Goal: Task Accomplishment & Management: Complete application form

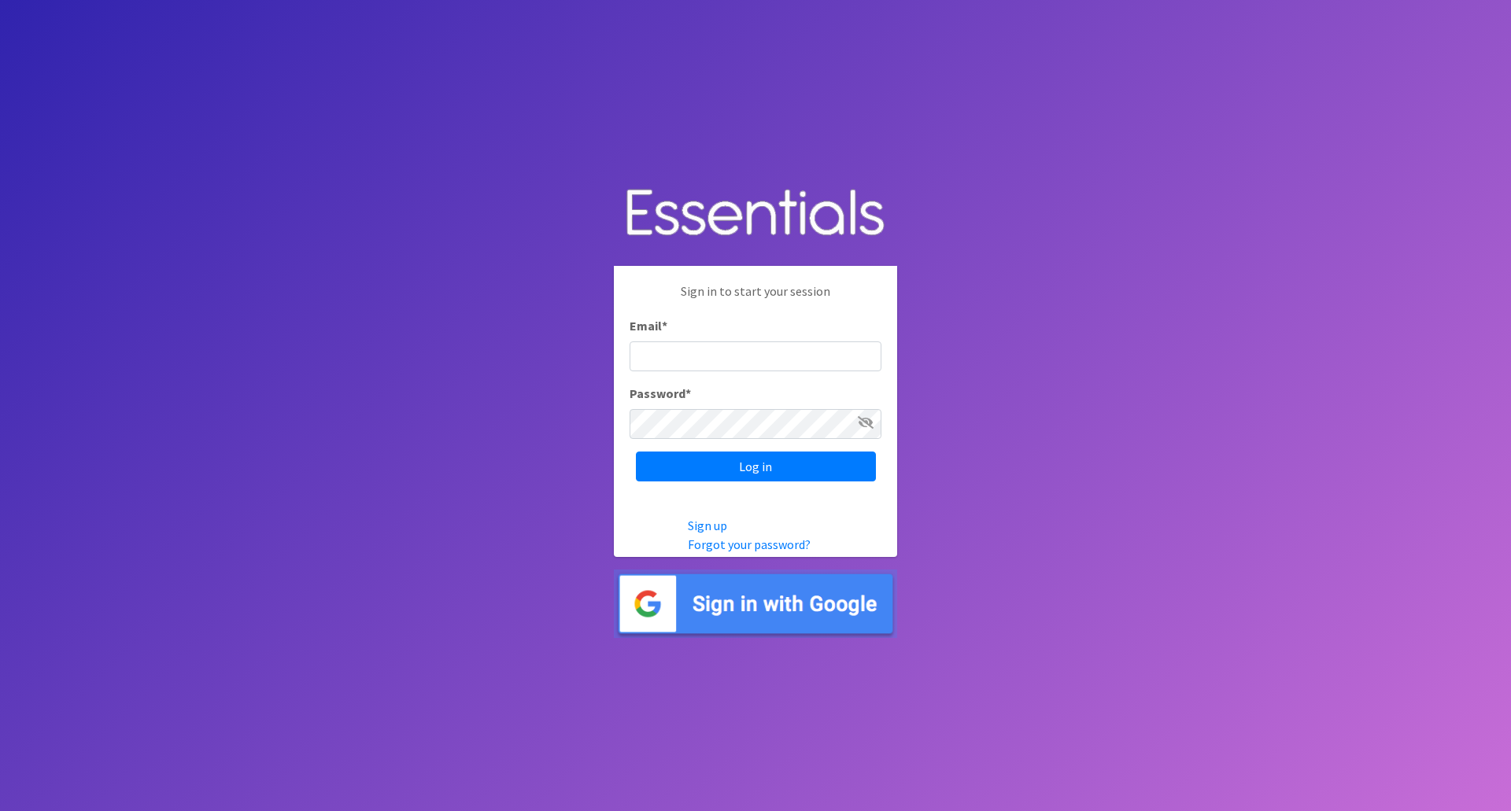
type input "[EMAIL_ADDRESS][DOMAIN_NAME]"
click at [862, 422] on icon at bounding box center [866, 422] width 16 height 13
click at [862, 422] on icon at bounding box center [866, 422] width 14 height 13
click at [732, 464] on input "Log in" at bounding box center [756, 467] width 240 height 30
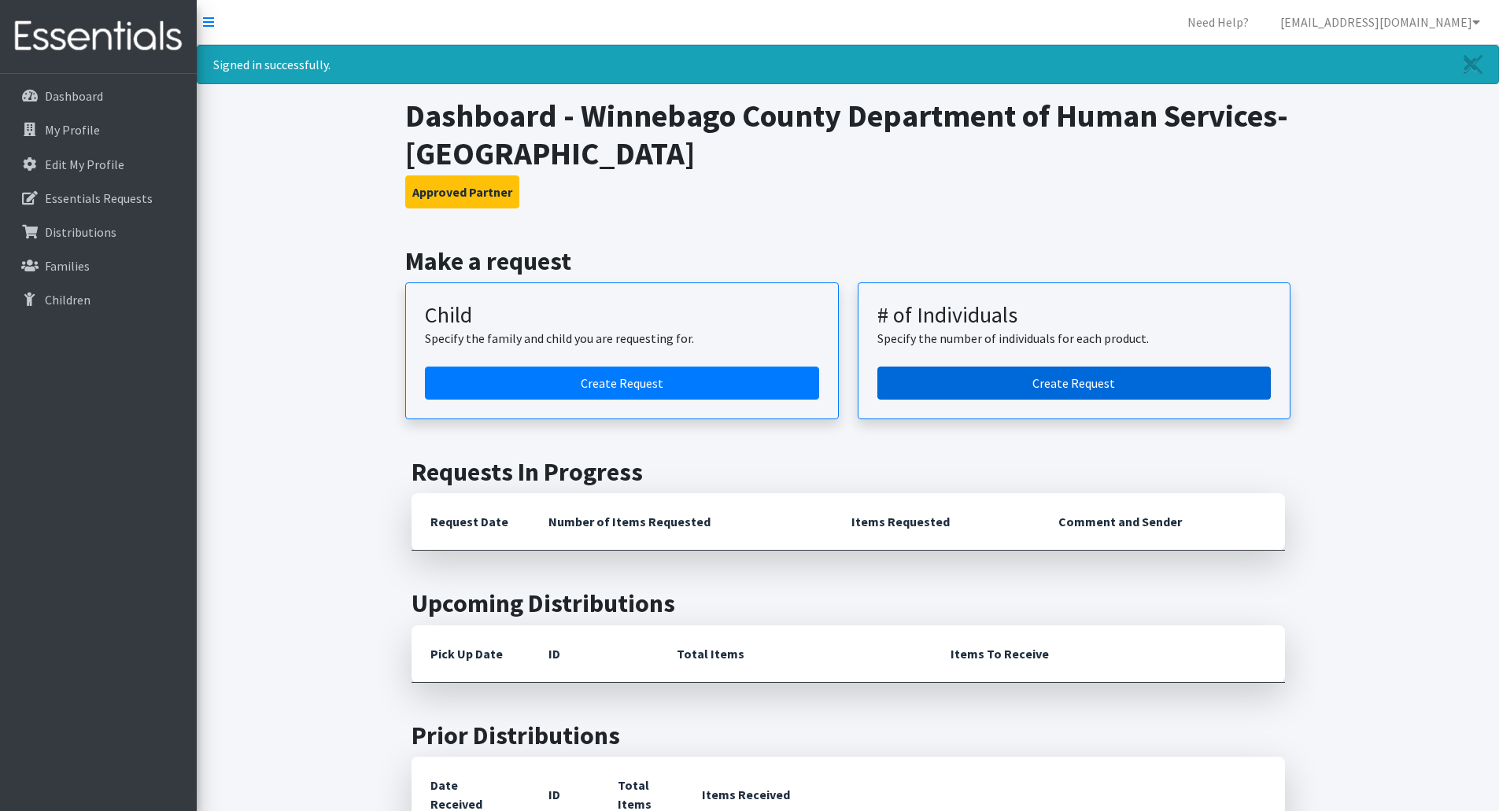
click at [1048, 392] on link "Create Request" at bounding box center [1074, 383] width 394 height 33
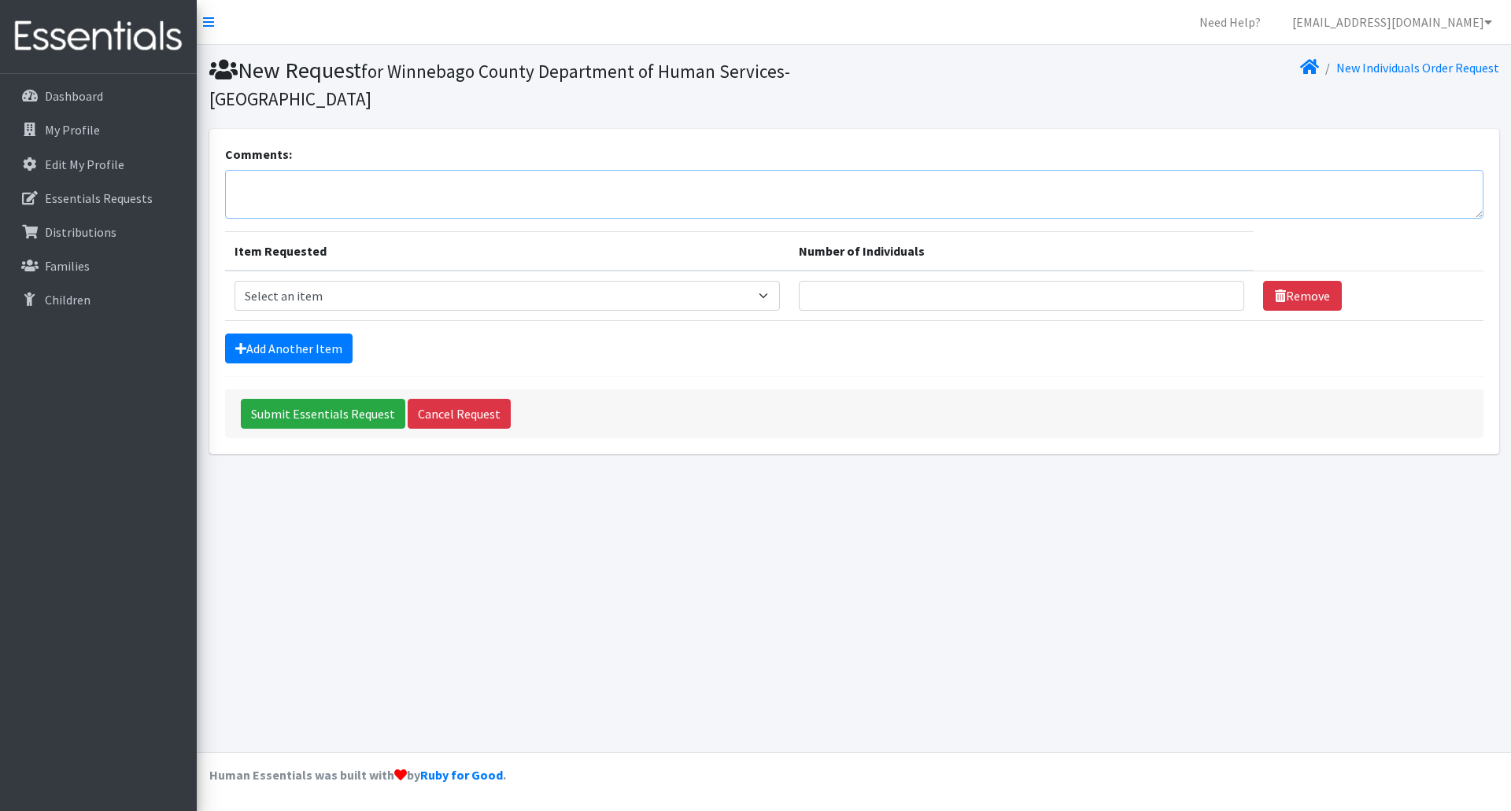
click at [382, 186] on textarea "Comments:" at bounding box center [854, 194] width 1258 height 49
type textarea "Pickup scheduled for September 11th at 9:30am"
click at [780, 303] on select "Select an item (Newborn) (Preemie) (Size 1) (Size 2) (Size 3) (Size 4) (Size 5)…" at bounding box center [506, 296] width 545 height 30
select select "14509"
click at [234, 281] on select "Select an item (Newborn) (Preemie) (Size 1) (Size 2) (Size 3) (Size 4) (Size 5)…" at bounding box center [506, 296] width 545 height 30
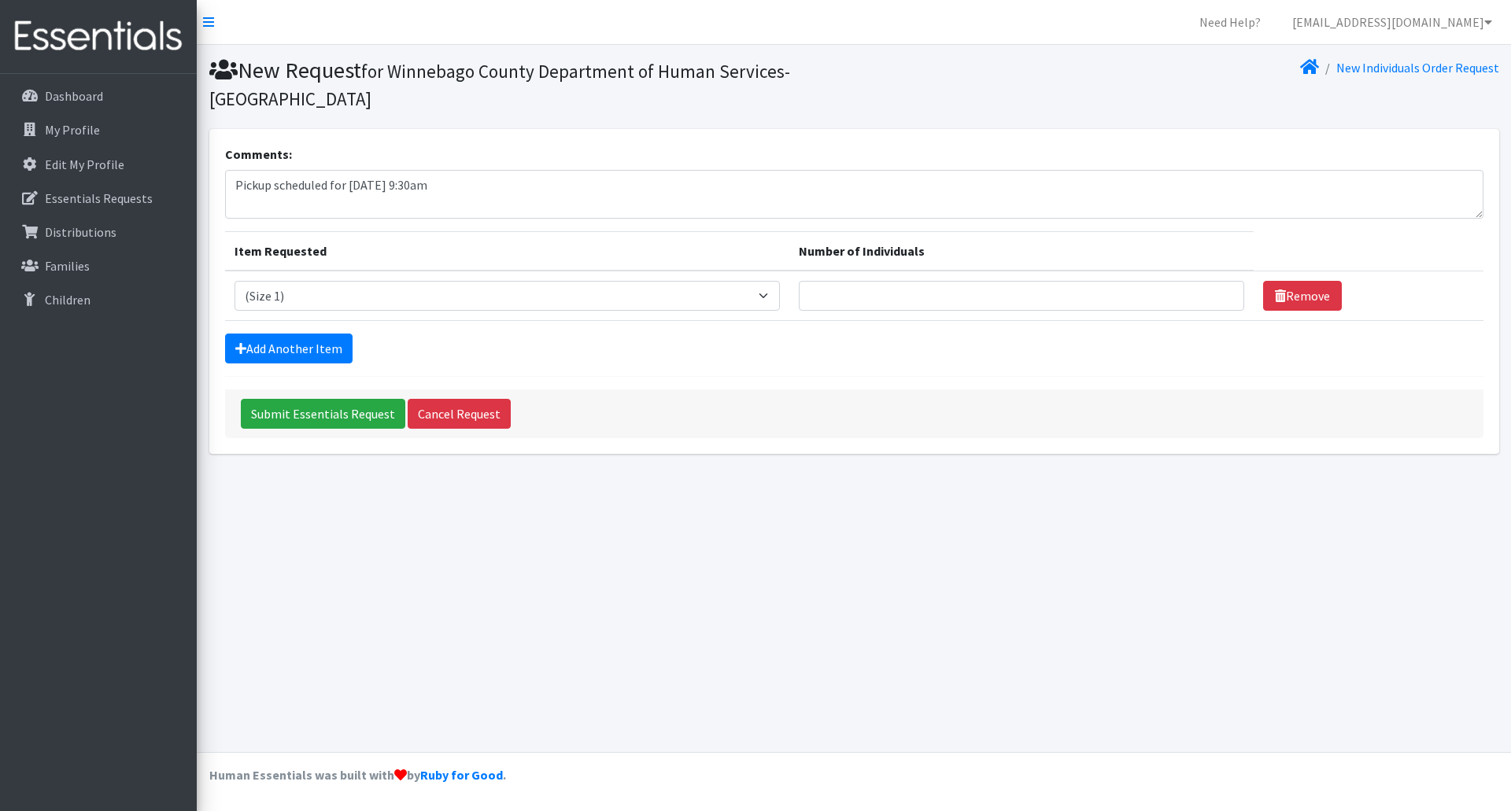
click at [646, 545] on div "New Request for Winnebago County Department of Human Services-Neenah New Indivi…" at bounding box center [854, 398] width 1314 height 707
click at [1154, 294] on input "Number of Individuals" at bounding box center [1021, 296] width 445 height 30
type input "2"
click at [278, 349] on link "Add Another Item" at bounding box center [288, 349] width 127 height 30
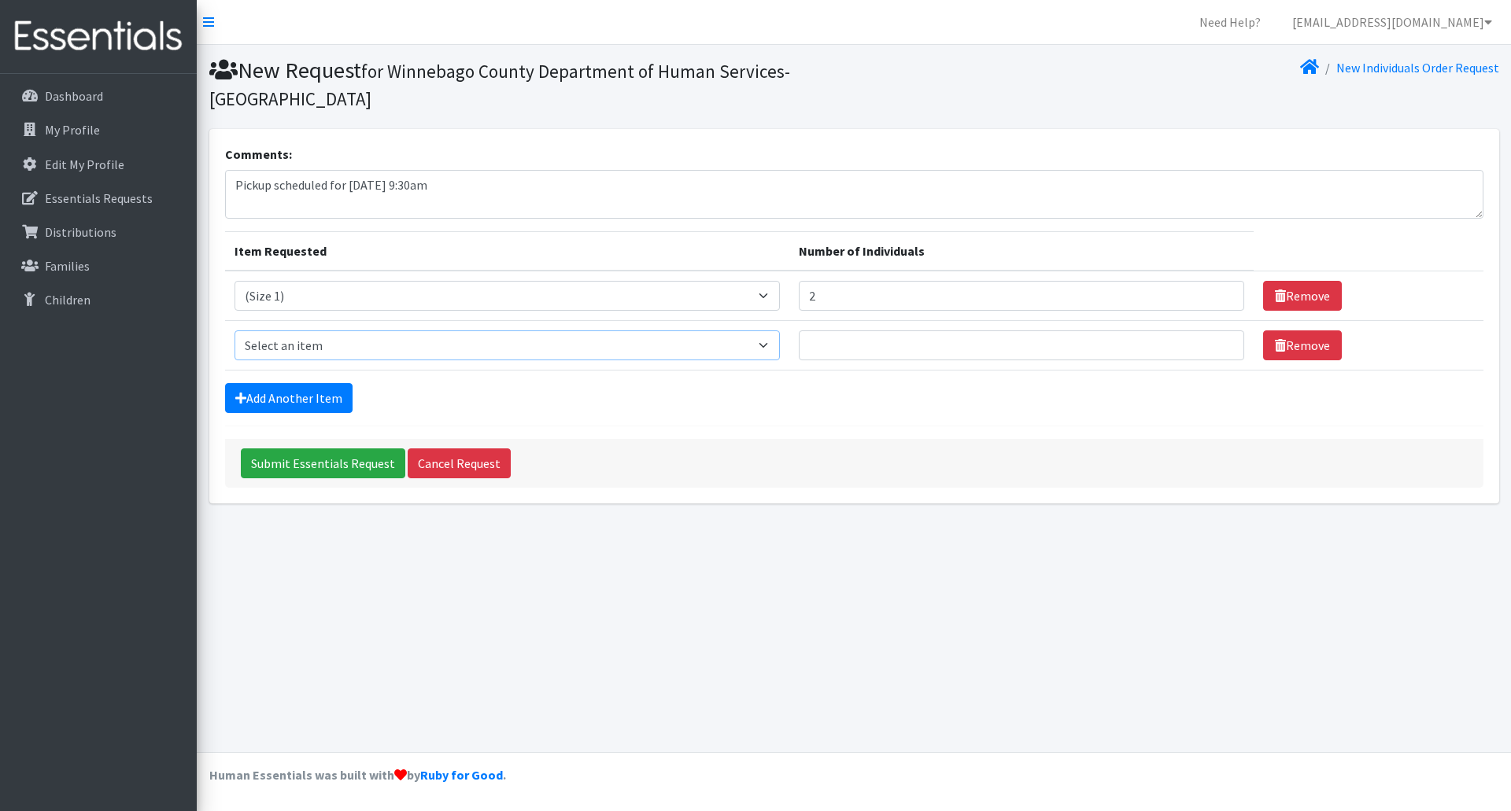
click at [374, 349] on select "Select an item (Newborn) (Preemie) (Size 1) (Size 2) (Size 3) (Size 4) (Size 5)…" at bounding box center [506, 345] width 545 height 30
select select "14510"
click at [234, 330] on select "Select an item (Newborn) (Preemie) (Size 1) (Size 2) (Size 3) (Size 4) (Size 5)…" at bounding box center [506, 345] width 545 height 30
click at [991, 345] on input "Number of Individuals" at bounding box center [1021, 345] width 445 height 30
type input "2"
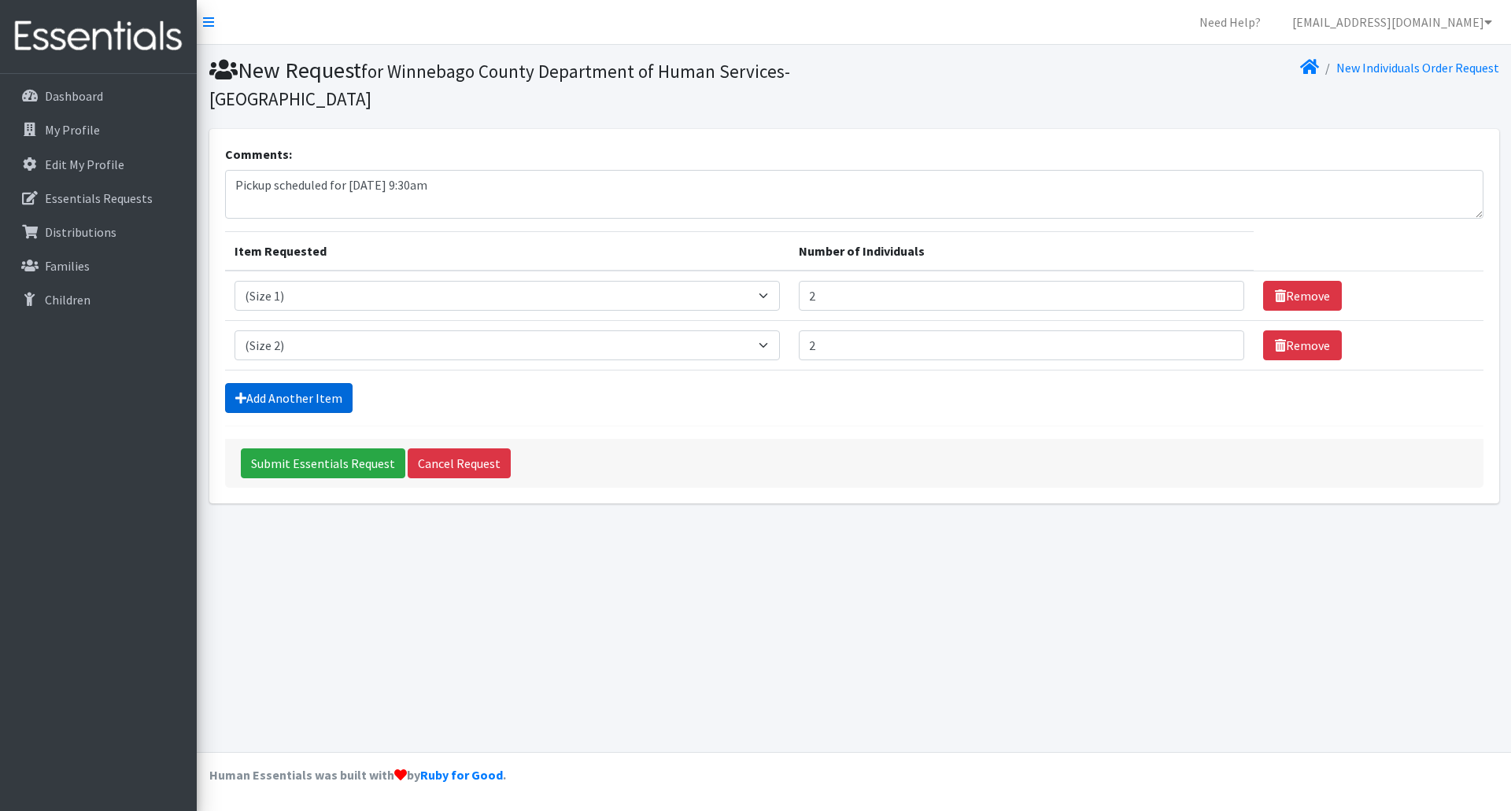
click at [306, 400] on link "Add Another Item" at bounding box center [288, 398] width 127 height 30
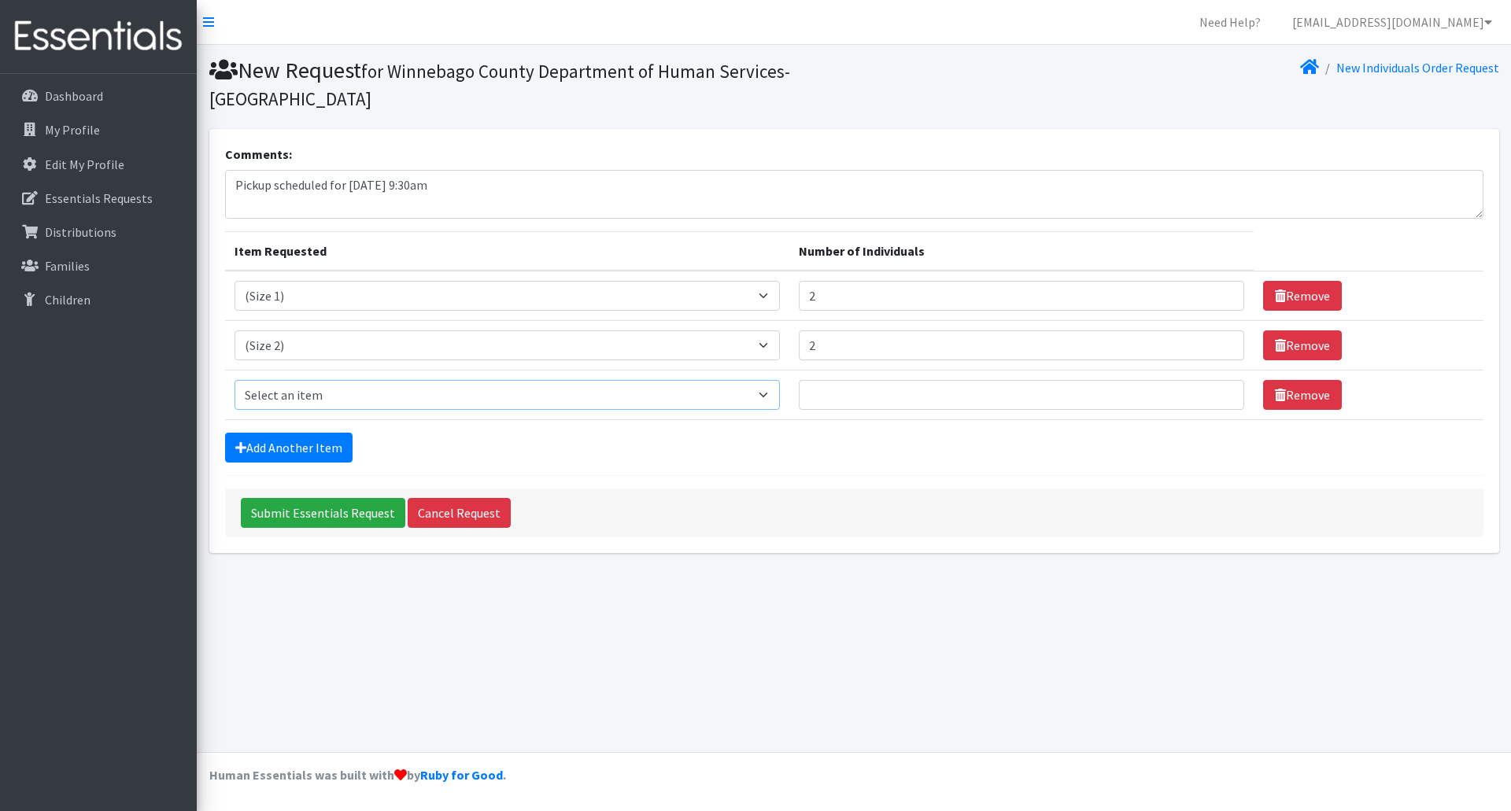
click at [310, 402] on select "Select an item (Newborn) (Preemie) (Size 1) (Size 2) (Size 3) (Size 4) (Size 5)…" at bounding box center [506, 395] width 545 height 30
select select "14512"
click at [234, 380] on select "Select an item (Newborn) (Preemie) (Size 1) (Size 2) (Size 3) (Size 4) (Size 5)…" at bounding box center [506, 395] width 545 height 30
click at [834, 398] on input "Number of Individuals" at bounding box center [1021, 395] width 445 height 30
type input "14"
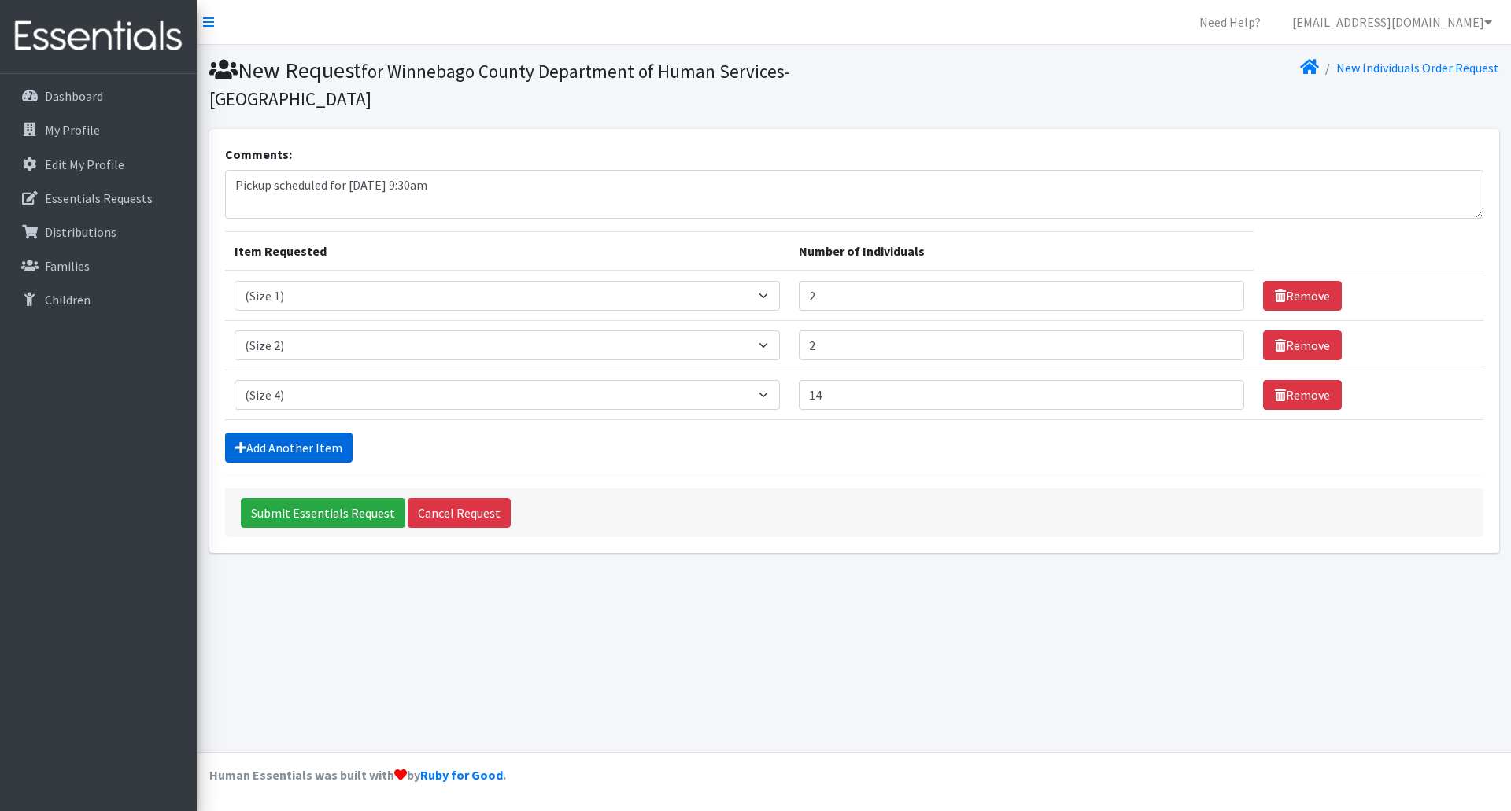
click at [313, 453] on link "Add Another Item" at bounding box center [288, 448] width 127 height 30
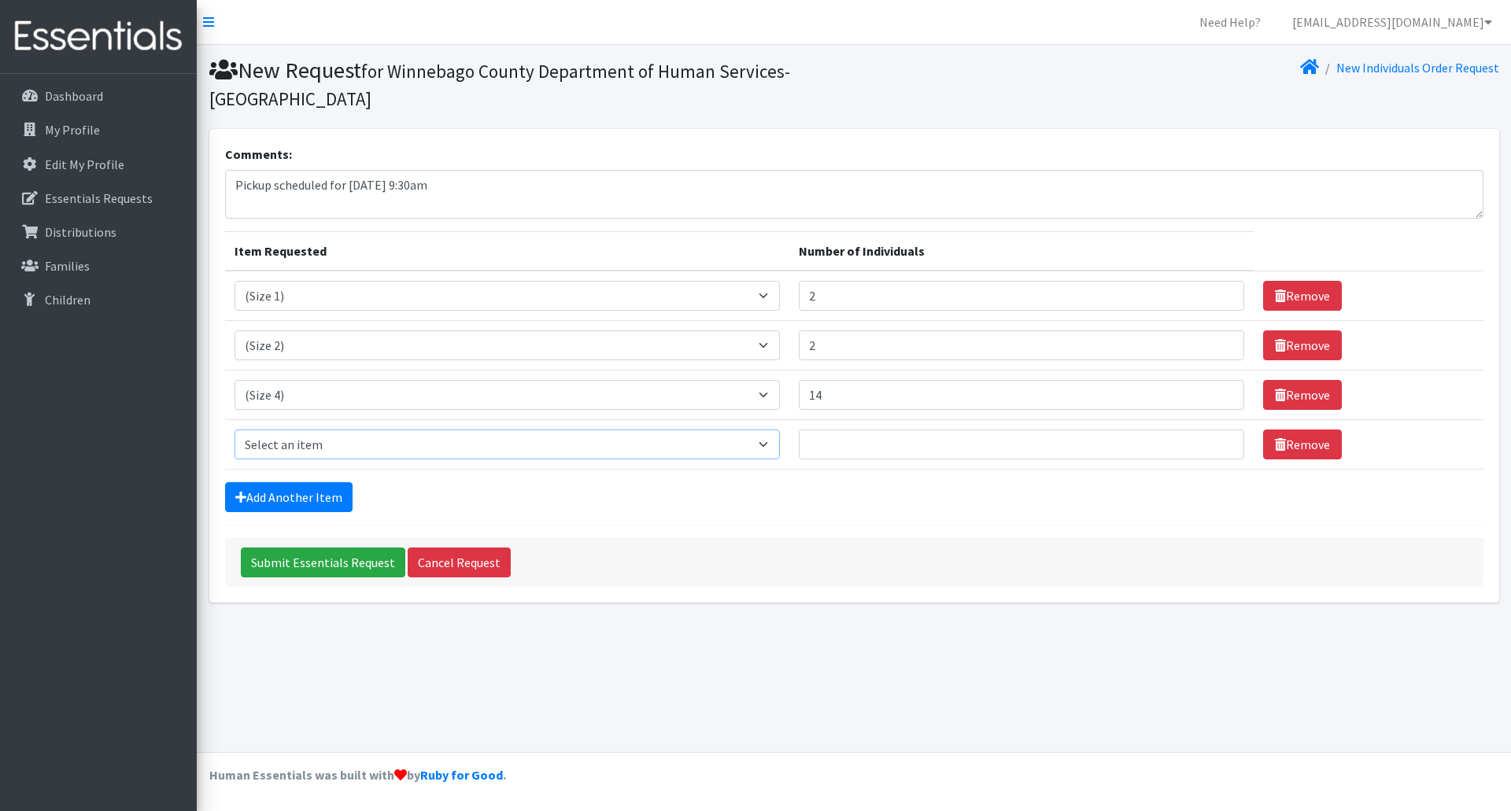
click at [468, 455] on select "Select an item (Newborn) (Preemie) (Size 1) (Size 2) (Size 3) (Size 4) (Size 5)…" at bounding box center [506, 445] width 545 height 30
select select "14488"
click at [234, 430] on select "Select an item (Newborn) (Preemie) (Size 1) (Size 2) (Size 3) (Size 4) (Size 5)…" at bounding box center [506, 445] width 545 height 30
click at [1038, 448] on input "Number of Individuals" at bounding box center [1021, 445] width 445 height 30
type input "5"
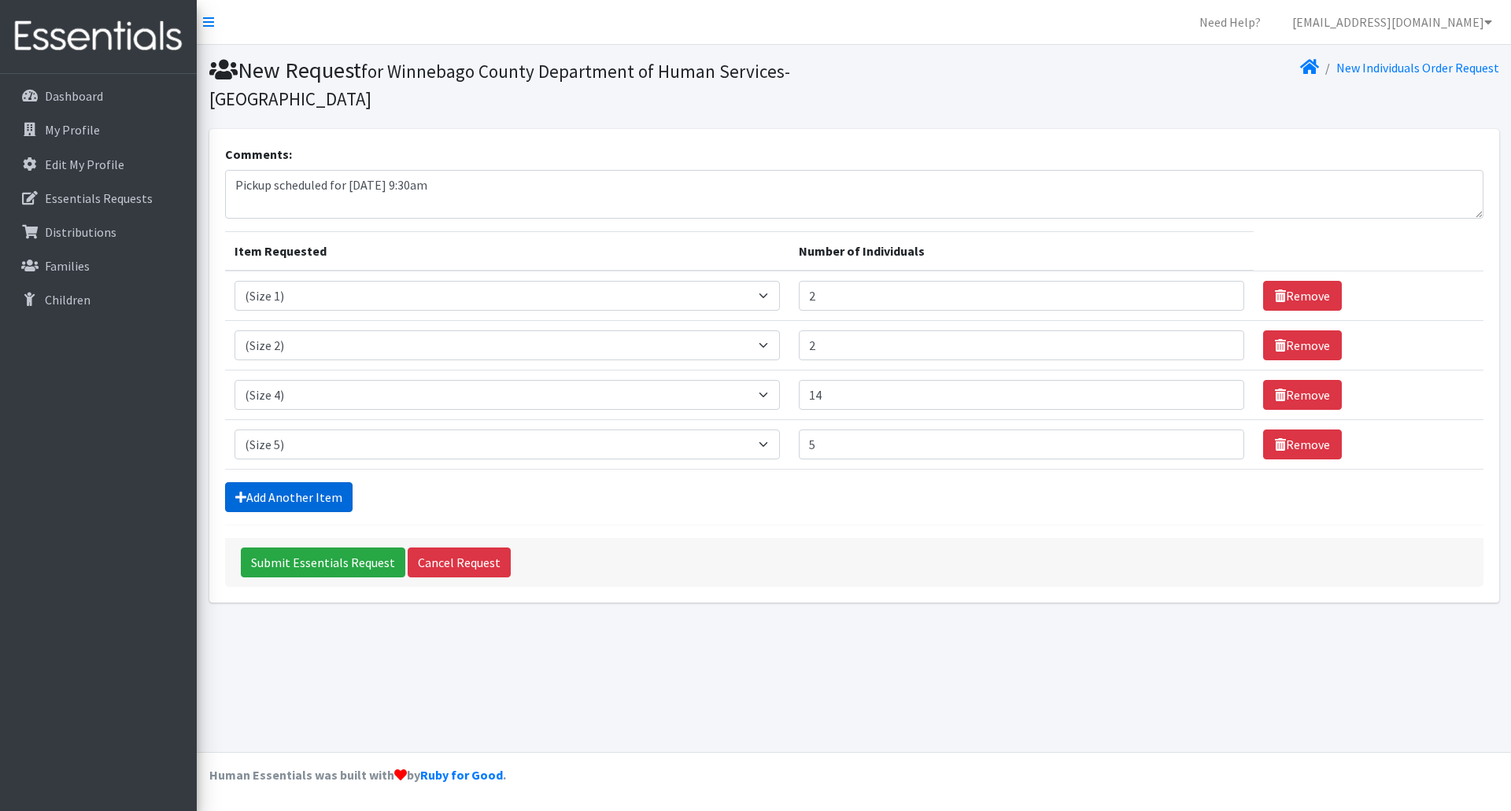
click at [256, 494] on link "Add Another Item" at bounding box center [288, 497] width 127 height 30
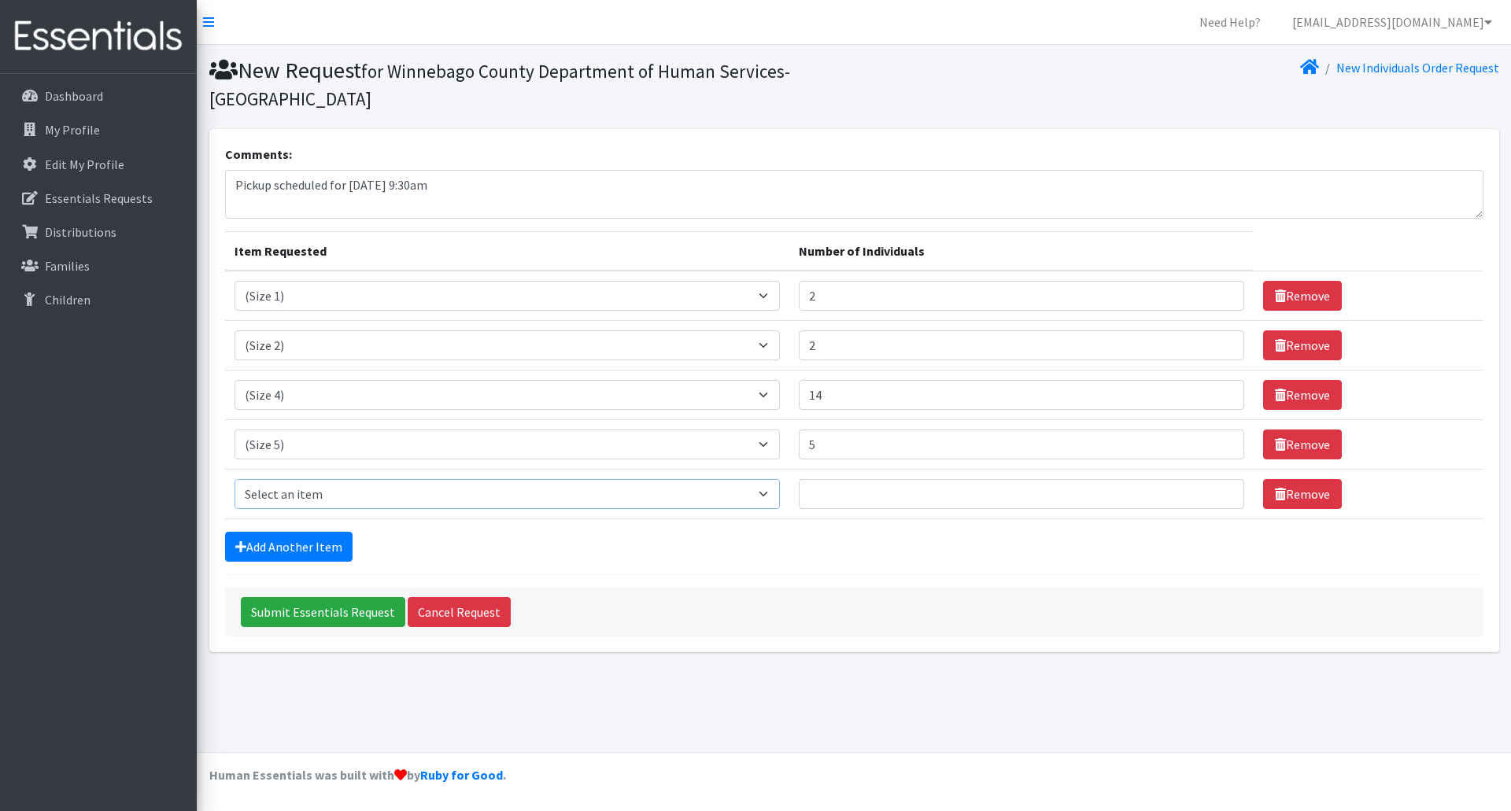
click at [323, 489] on select "Select an item (Newborn) (Preemie) (Size 1) (Size 2) (Size 3) (Size 4) (Size 5)…" at bounding box center [506, 494] width 545 height 30
select select "14953"
click at [234, 479] on select "Select an item (Newborn) (Preemie) (Size 1) (Size 2) (Size 3) (Size 4) (Size 5)…" at bounding box center [506, 494] width 545 height 30
click at [873, 495] on input "Number of Individuals" at bounding box center [1021, 494] width 445 height 30
type input "1"
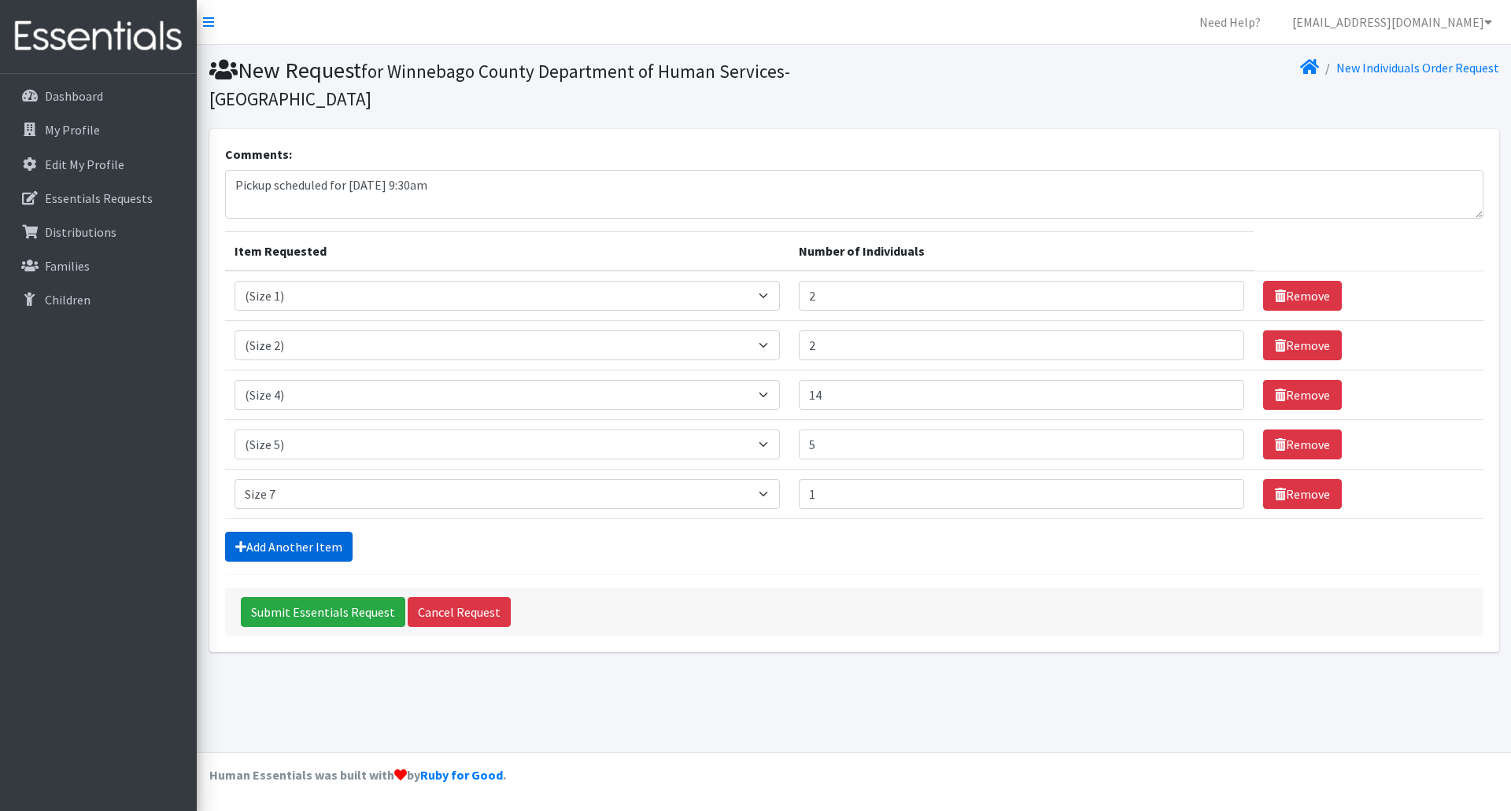
click at [298, 548] on link "Add Another Item" at bounding box center [288, 547] width 127 height 30
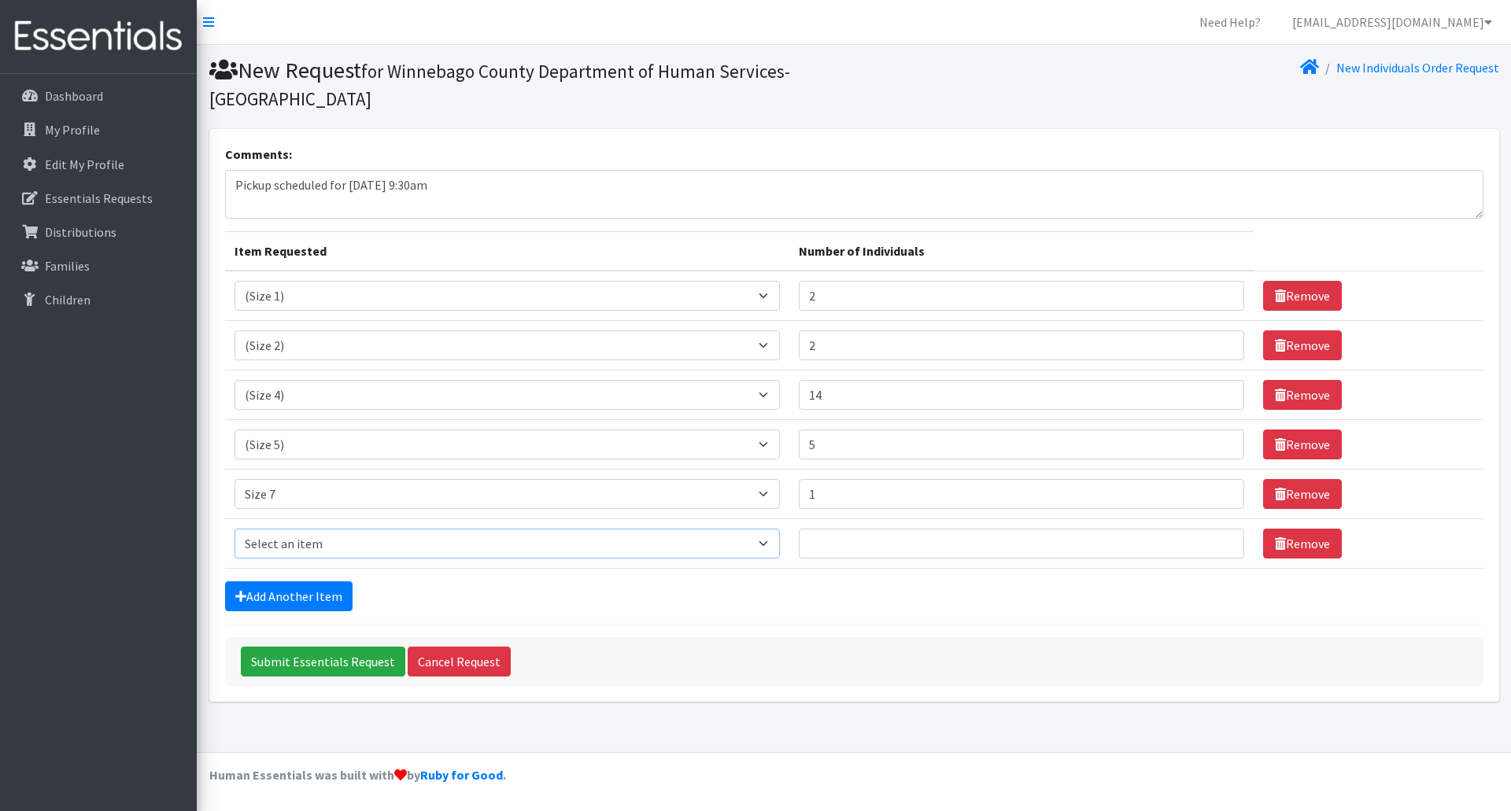
click at [690, 543] on select "Select an item (Newborn) (Preemie) (Size 1) (Size 2) (Size 3) (Size 4) (Size 5)…" at bounding box center [506, 544] width 545 height 30
select select "14484"
click at [234, 529] on select "Select an item (Newborn) (Preemie) (Size 1) (Size 2) (Size 3) (Size 4) (Size 5)…" at bounding box center [506, 544] width 545 height 30
click at [1031, 545] on input "Number of Individuals" at bounding box center [1021, 544] width 445 height 30
type input "2"
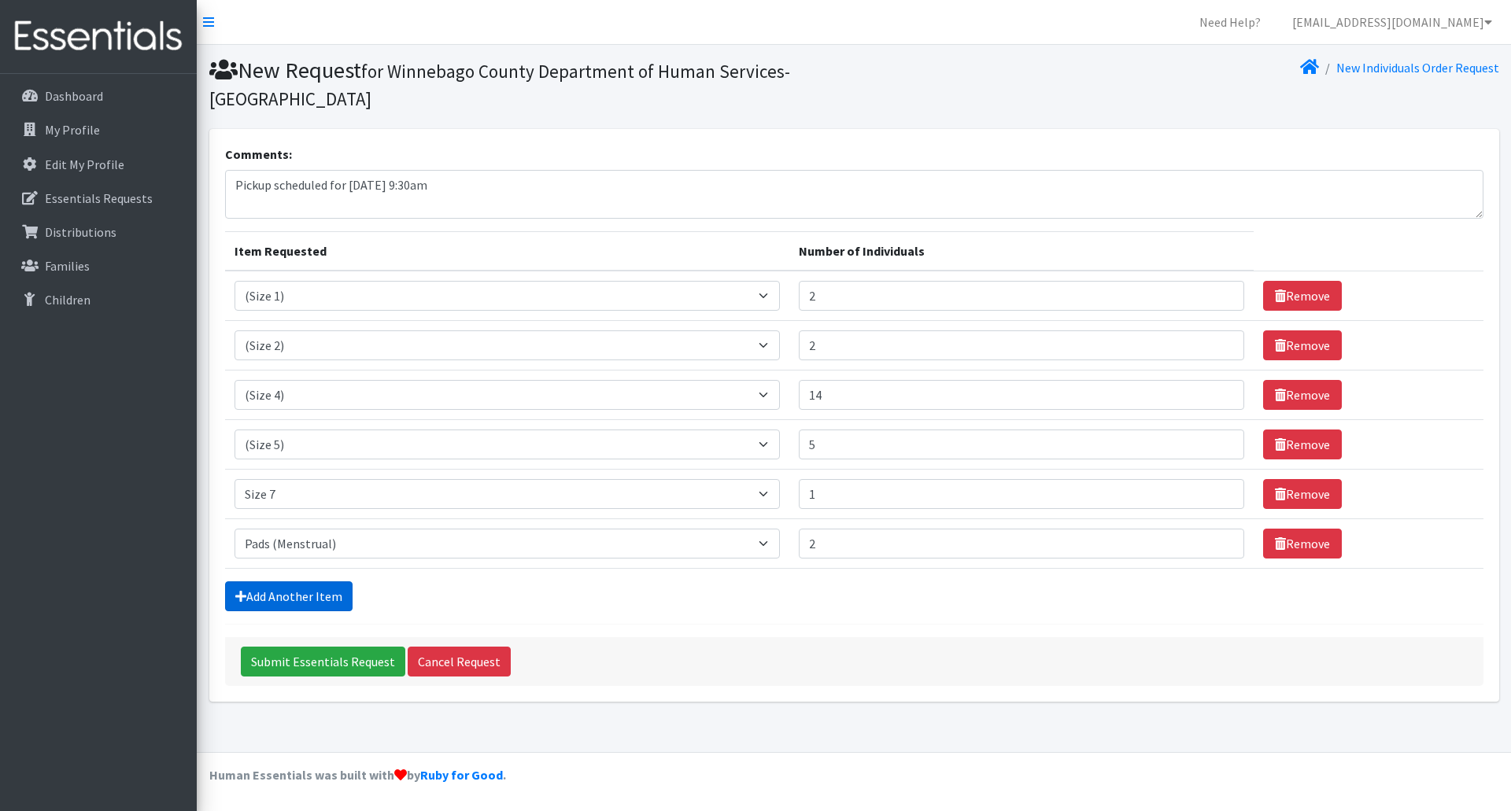
click at [280, 594] on link "Add Another Item" at bounding box center [288, 596] width 127 height 30
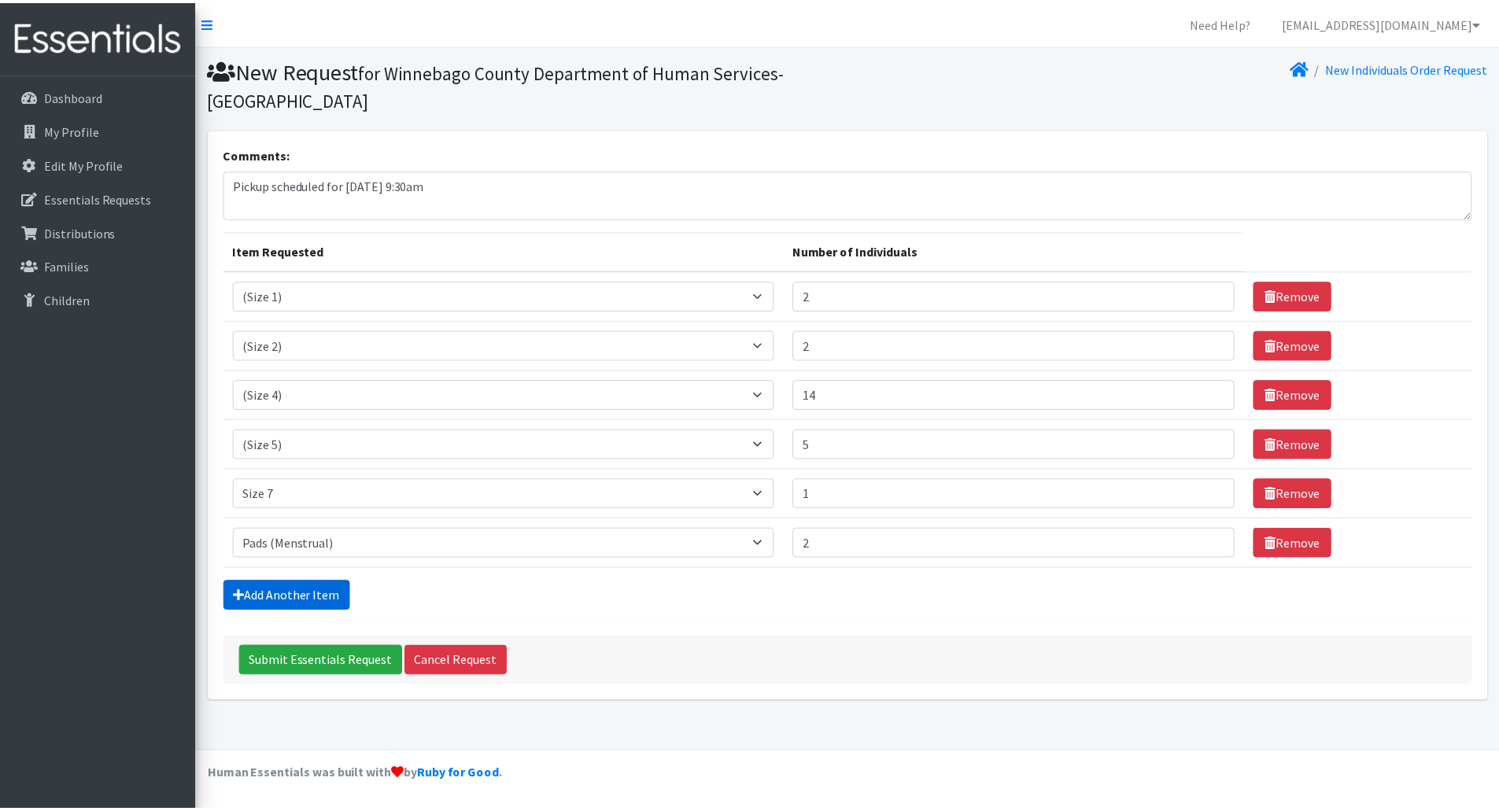
scroll to position [12, 0]
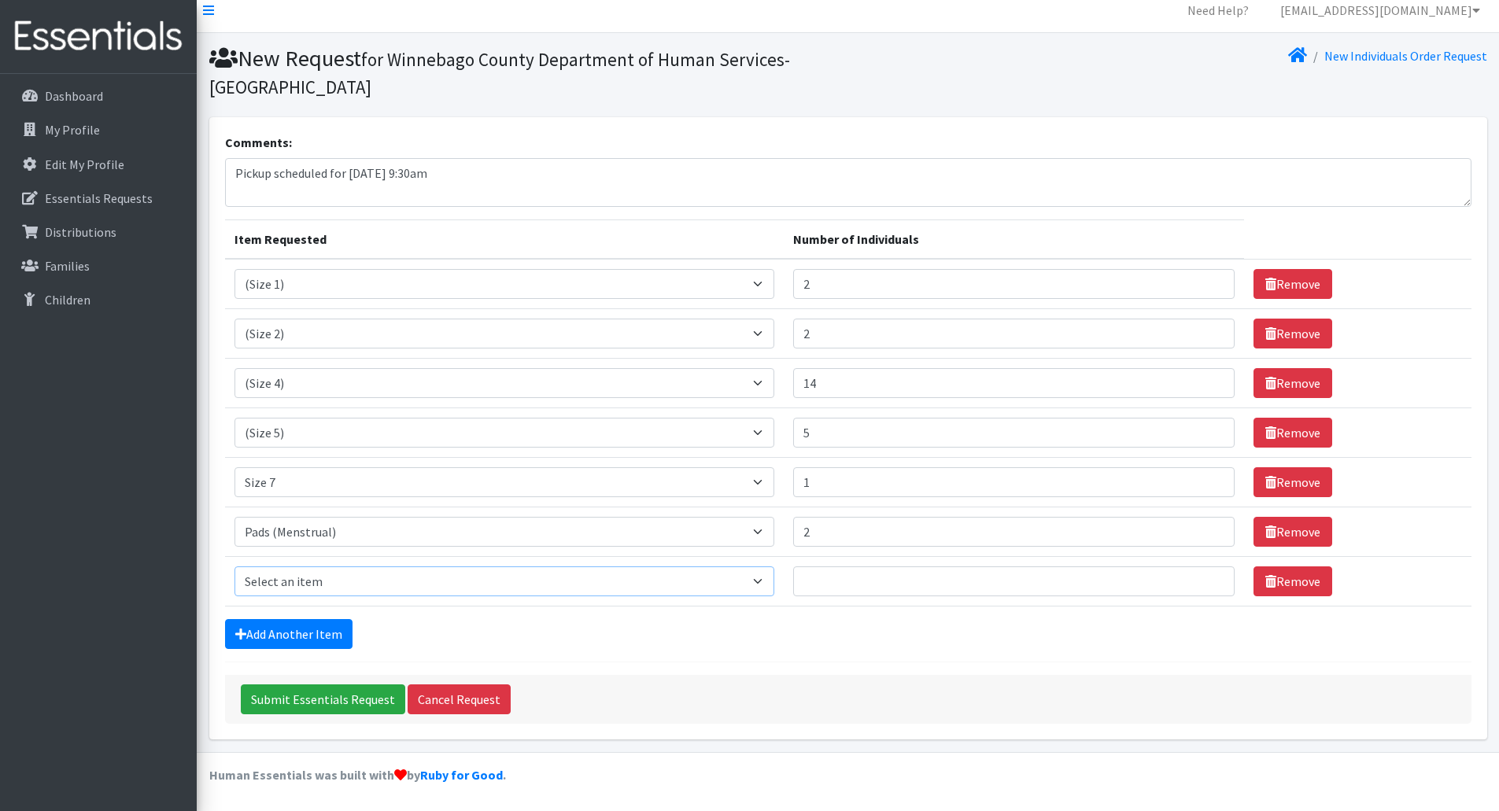
click at [301, 588] on select "Select an item (Newborn) (Preemie) (Size 1) (Size 2) (Size 3) (Size 4) (Size 5)…" at bounding box center [504, 581] width 540 height 30
select select "14485"
click at [234, 566] on select "Select an item (Newborn) (Preemie) (Size 1) (Size 2) (Size 3) (Size 4) (Size 5)…" at bounding box center [504, 581] width 540 height 30
click at [862, 588] on input "Number of Individuals" at bounding box center [1013, 581] width 441 height 30
type input "4"
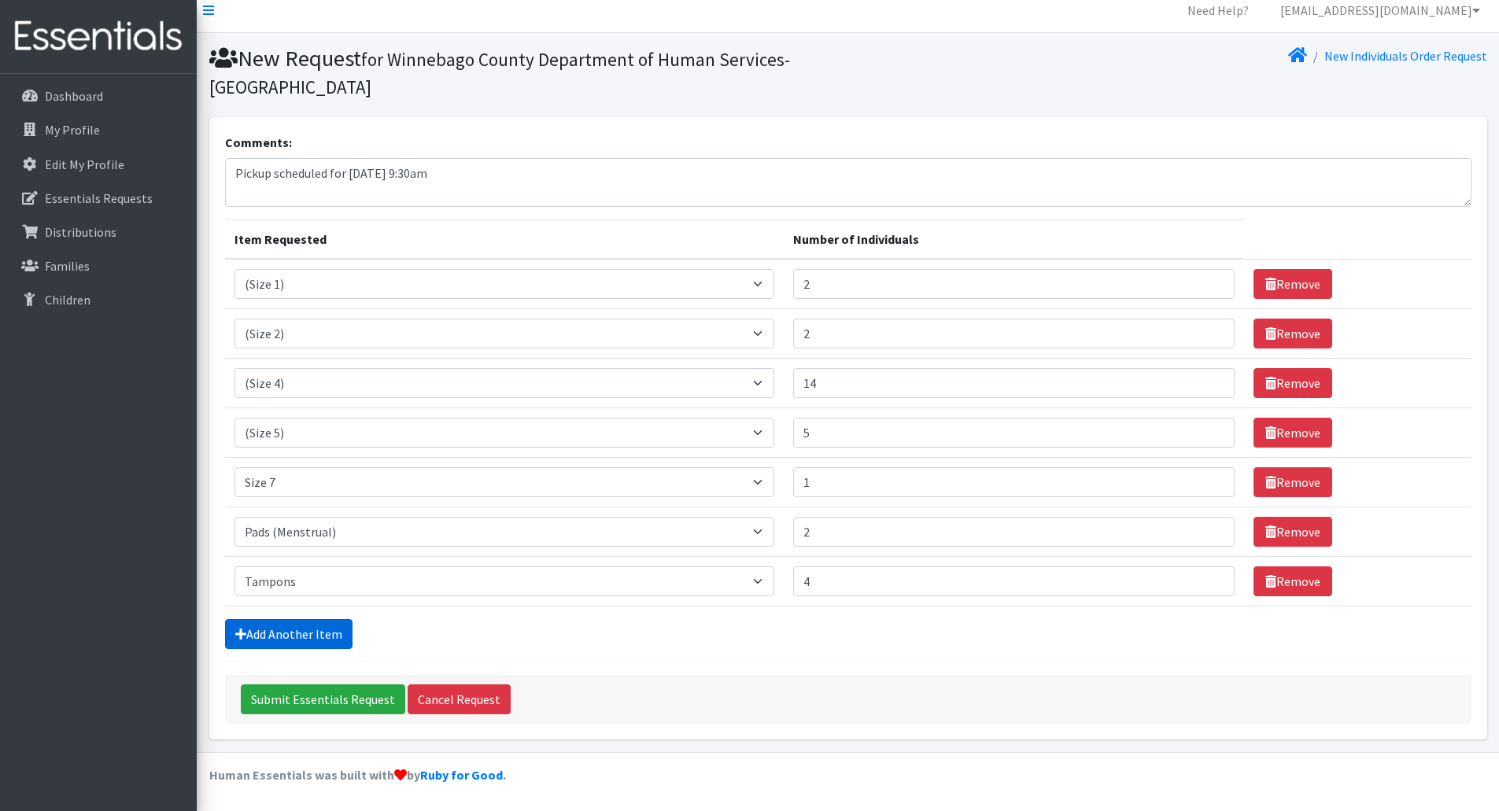
click at [298, 633] on link "Add Another Item" at bounding box center [288, 634] width 127 height 30
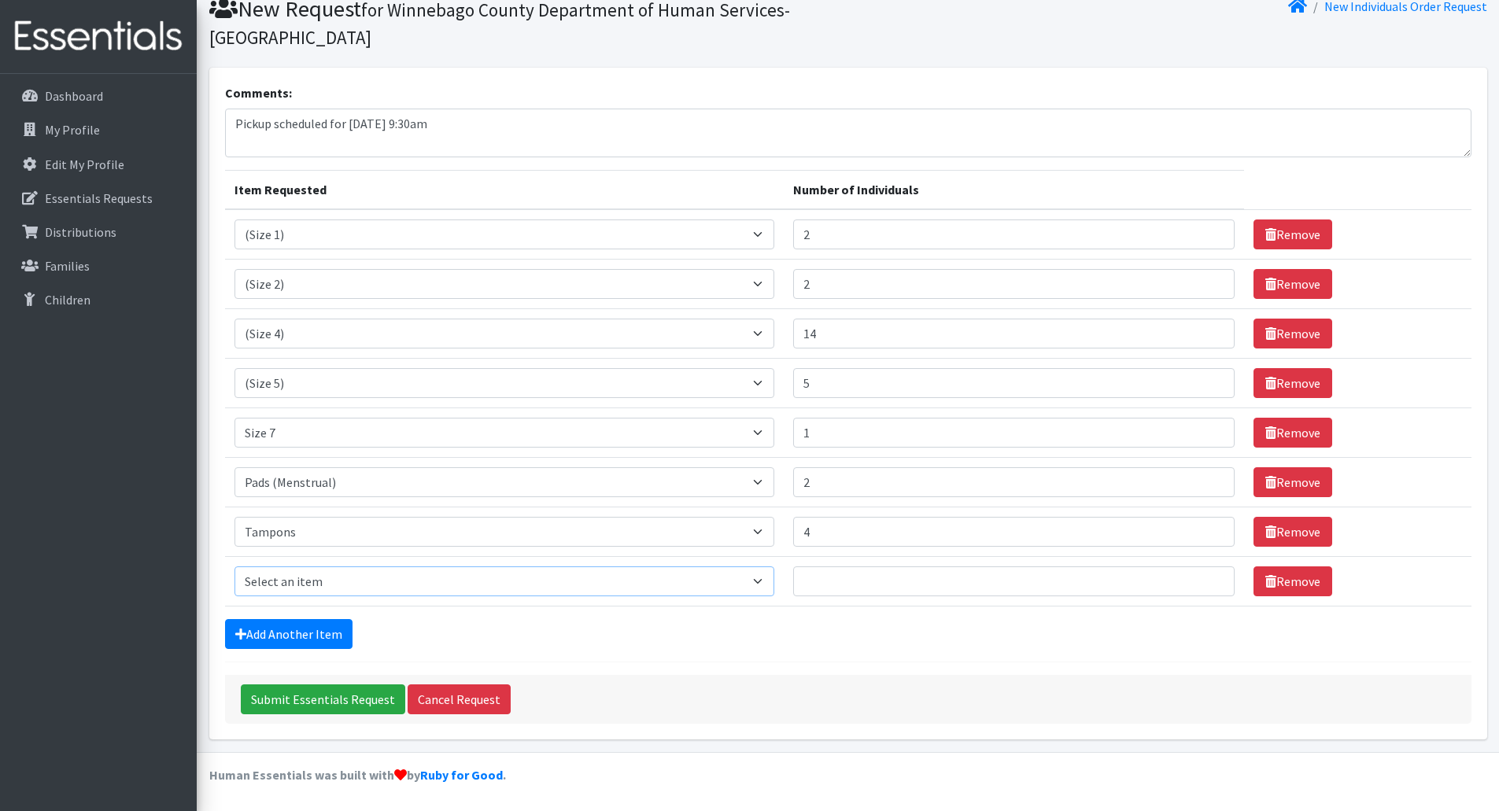
click at [752, 582] on select "Select an item (Newborn) (Preemie) (Size 1) (Size 2) (Size 3) (Size 4) (Size 5)…" at bounding box center [504, 581] width 540 height 30
select select "14511"
click at [234, 566] on select "Select an item (Newborn) (Preemie) (Size 1) (Size 2) (Size 3) (Size 4) (Size 5)…" at bounding box center [504, 581] width 540 height 30
click at [832, 583] on input "Number of Individuals" at bounding box center [1013, 581] width 441 height 30
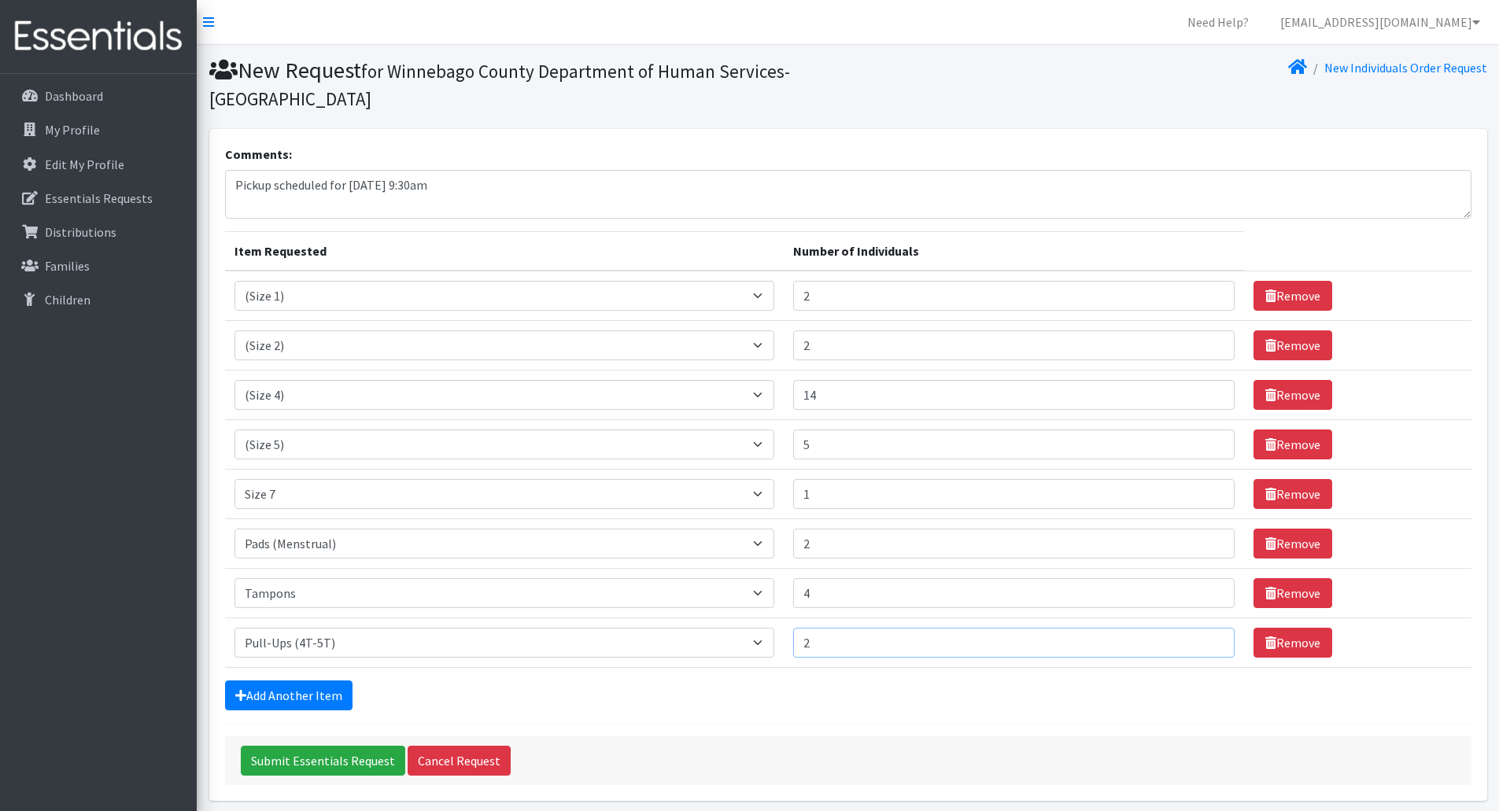
type input "2"
click at [502, 178] on textarea "Pickup scheduled for September 11th at 9:30am" at bounding box center [848, 194] width 1246 height 49
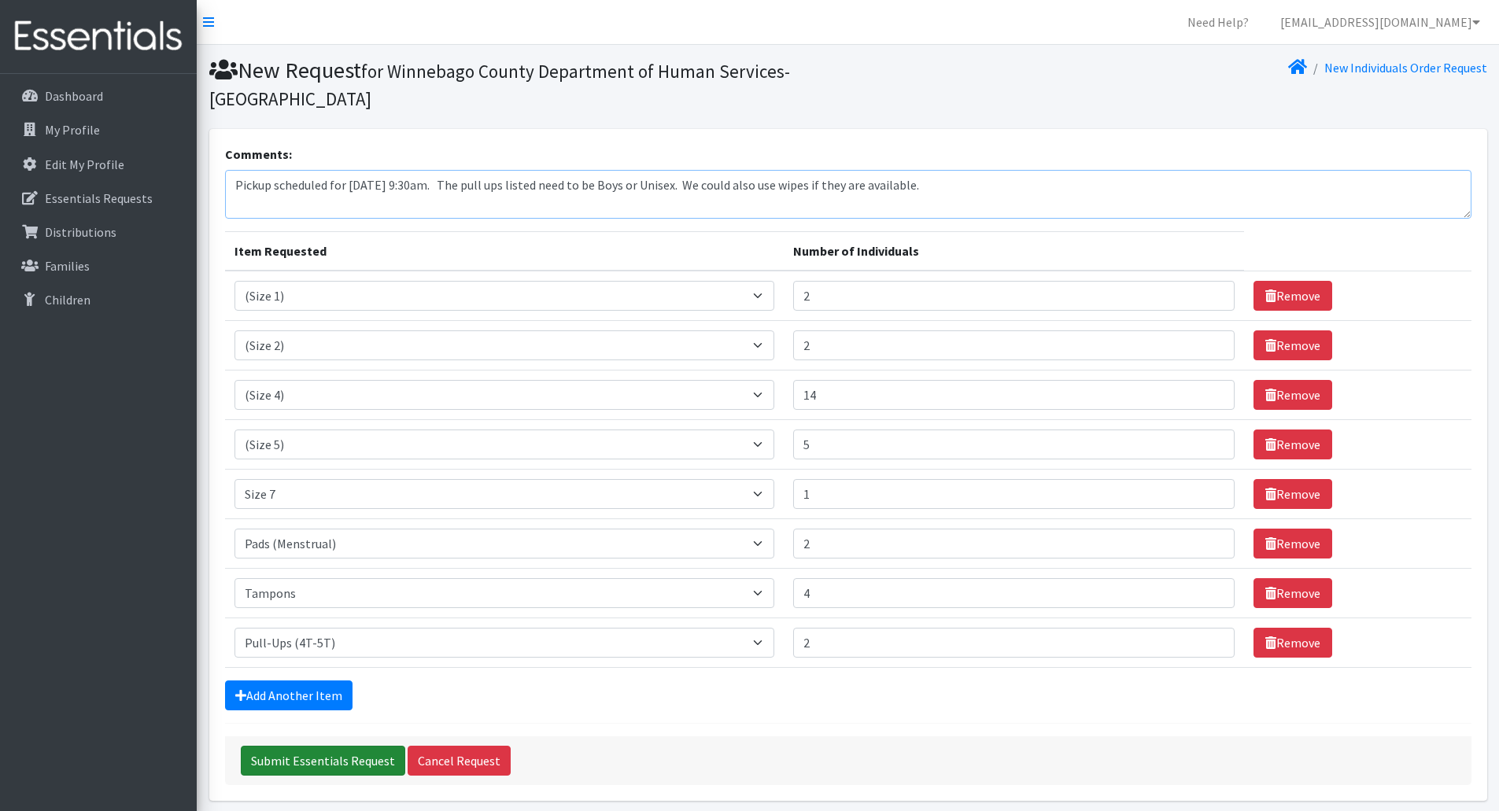
type textarea "Pickup scheduled for September 11th at 9:30am. The pull ups listed need to be B…"
click at [313, 757] on input "Submit Essentials Request" at bounding box center [323, 761] width 164 height 30
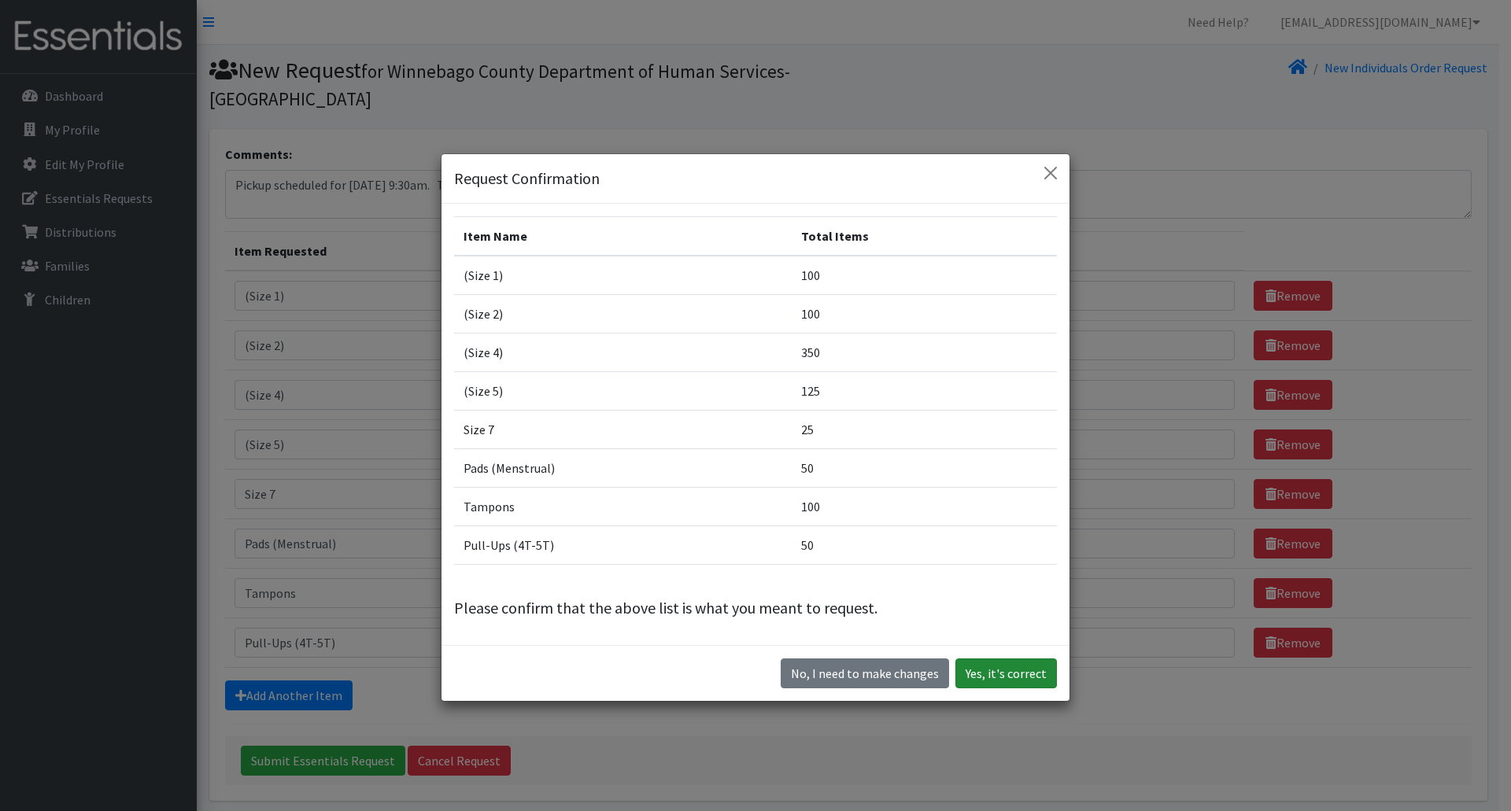
click at [982, 676] on button "Yes, it's correct" at bounding box center [1005, 674] width 101 height 30
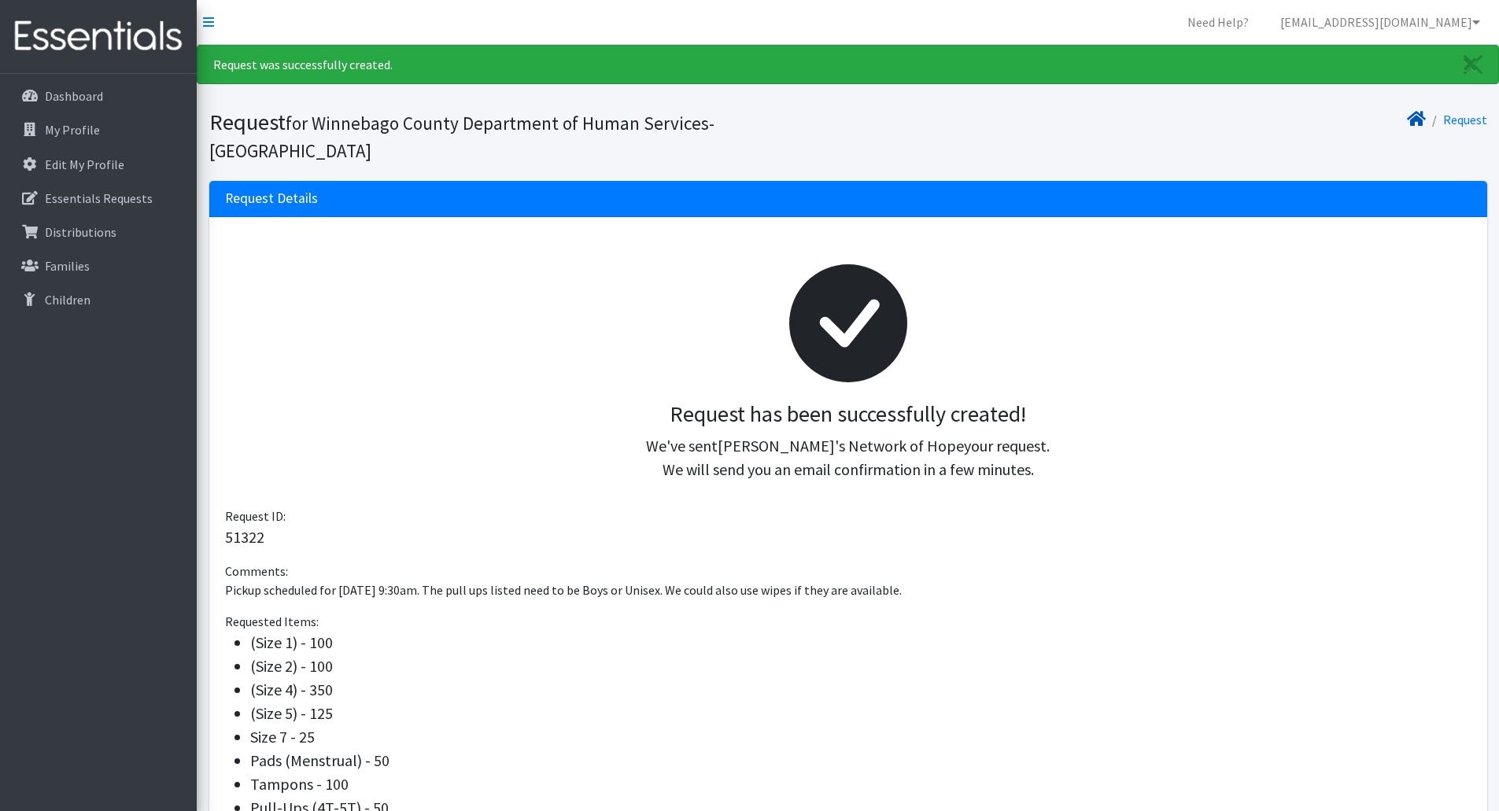
click at [1408, 118] on icon at bounding box center [1416, 119] width 19 height 13
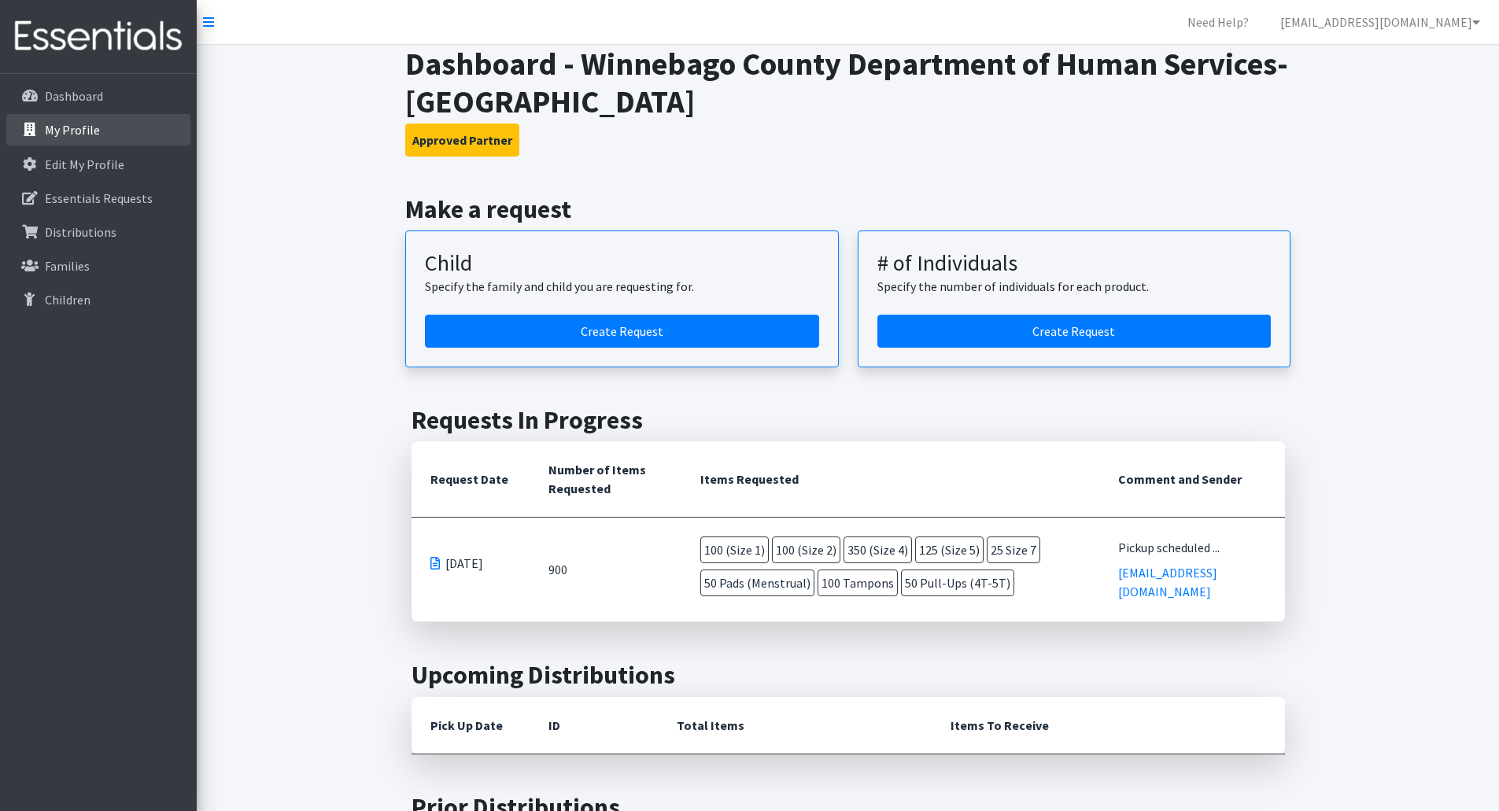
click at [81, 129] on p "My Profile" at bounding box center [72, 130] width 55 height 16
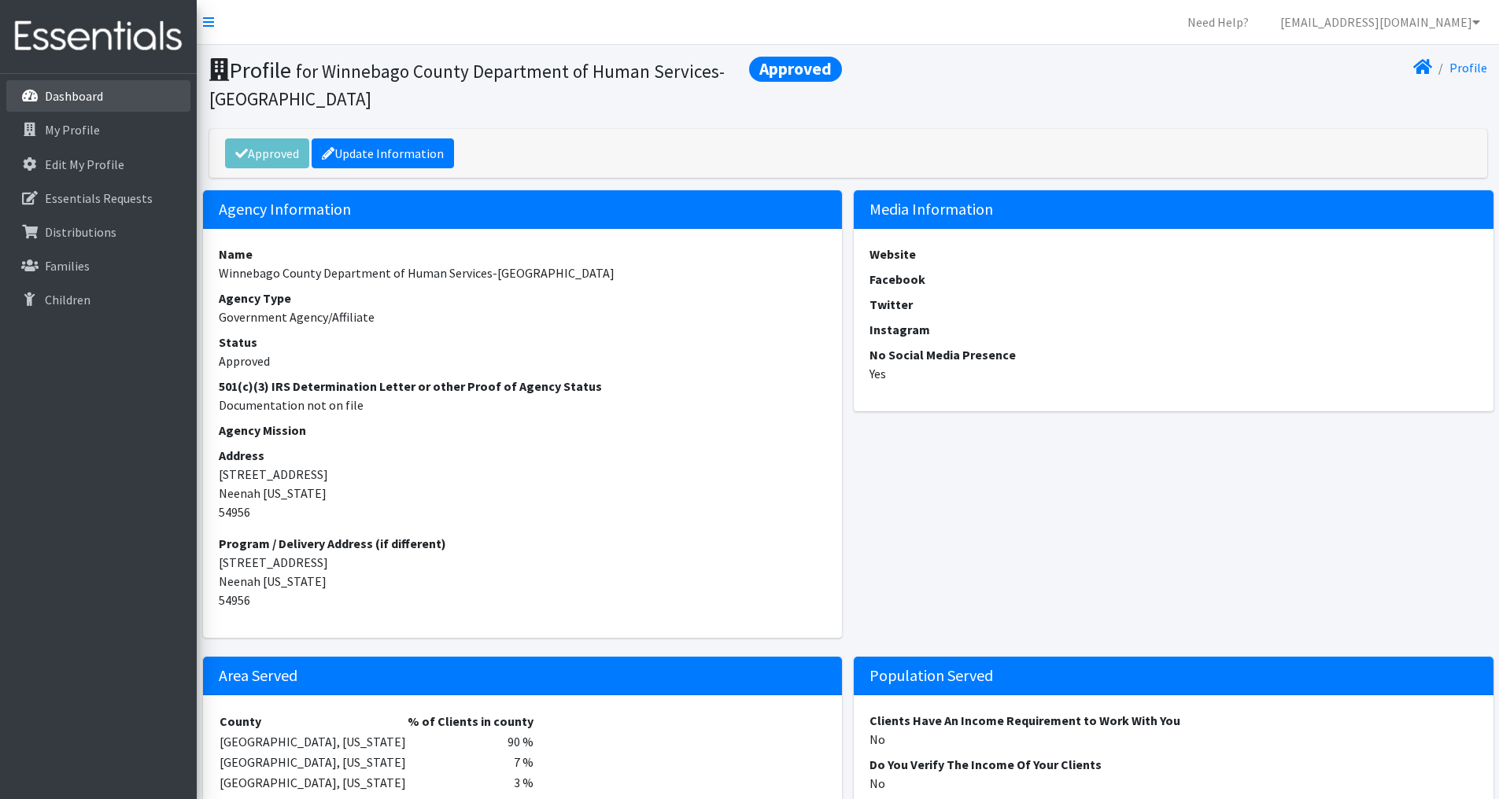
click at [77, 104] on link "Dashboard" at bounding box center [98, 95] width 184 height 31
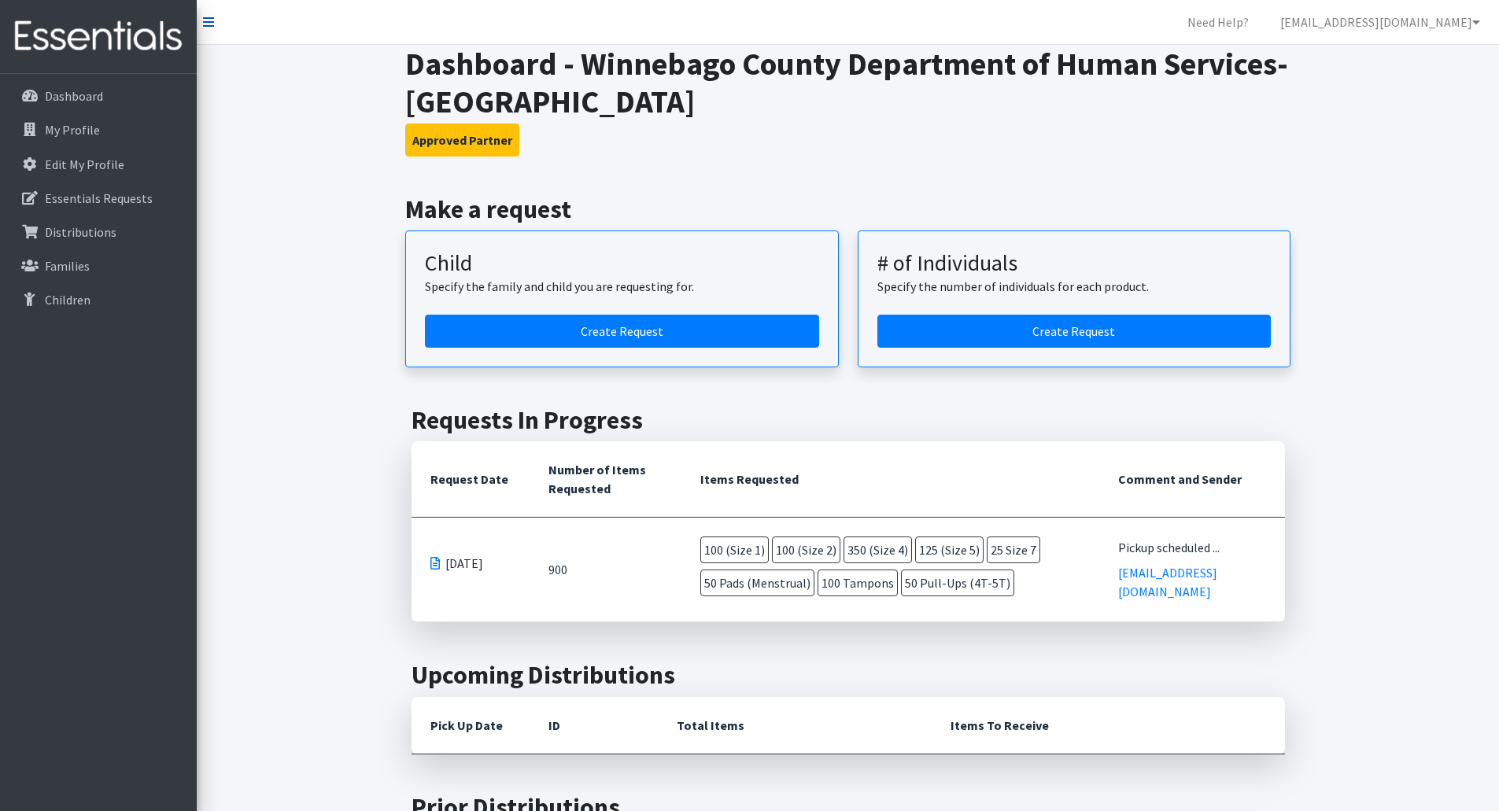
click at [204, 25] on icon at bounding box center [208, 22] width 11 height 13
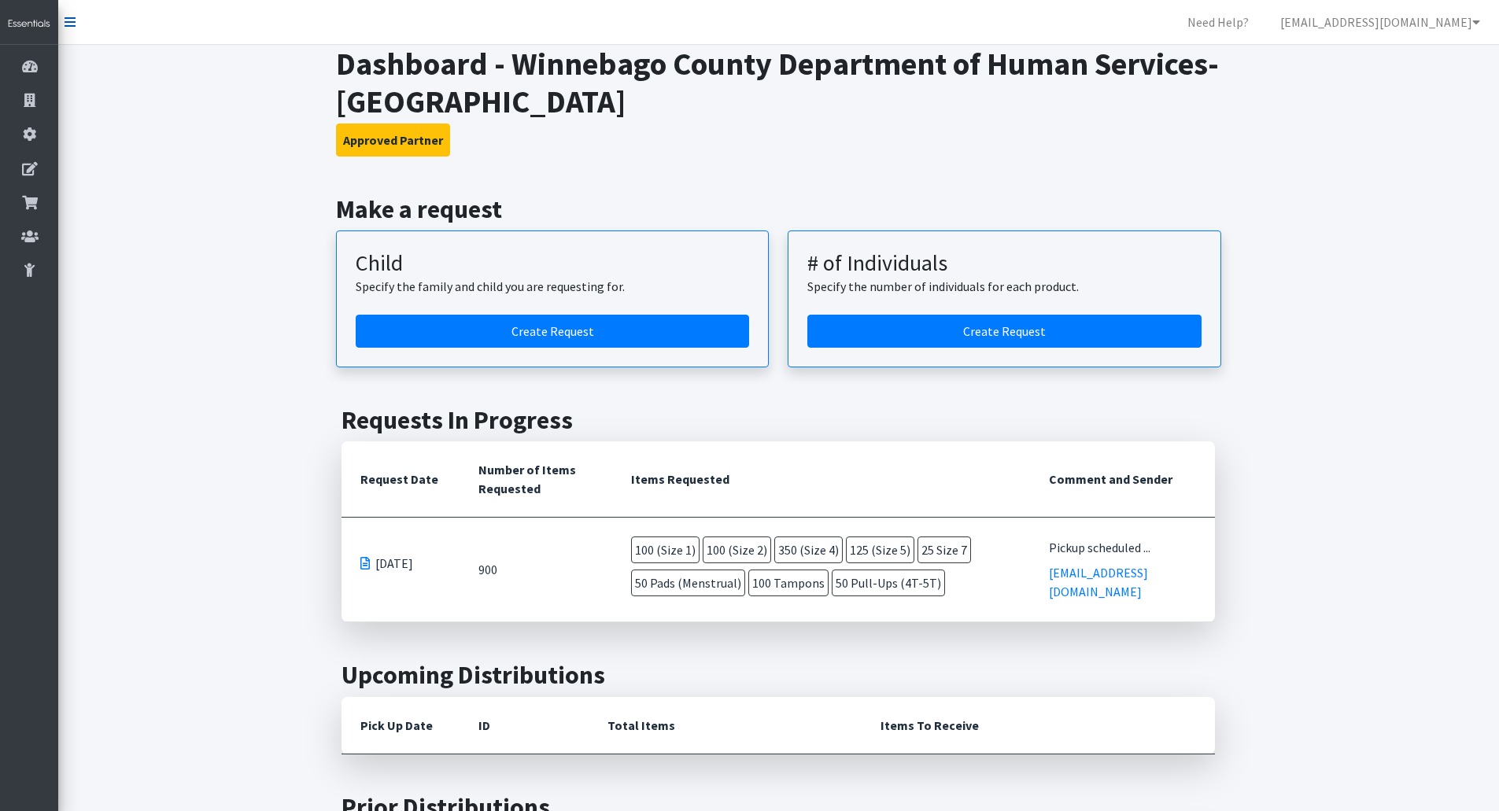
click at [72, 26] on icon at bounding box center [70, 22] width 11 height 13
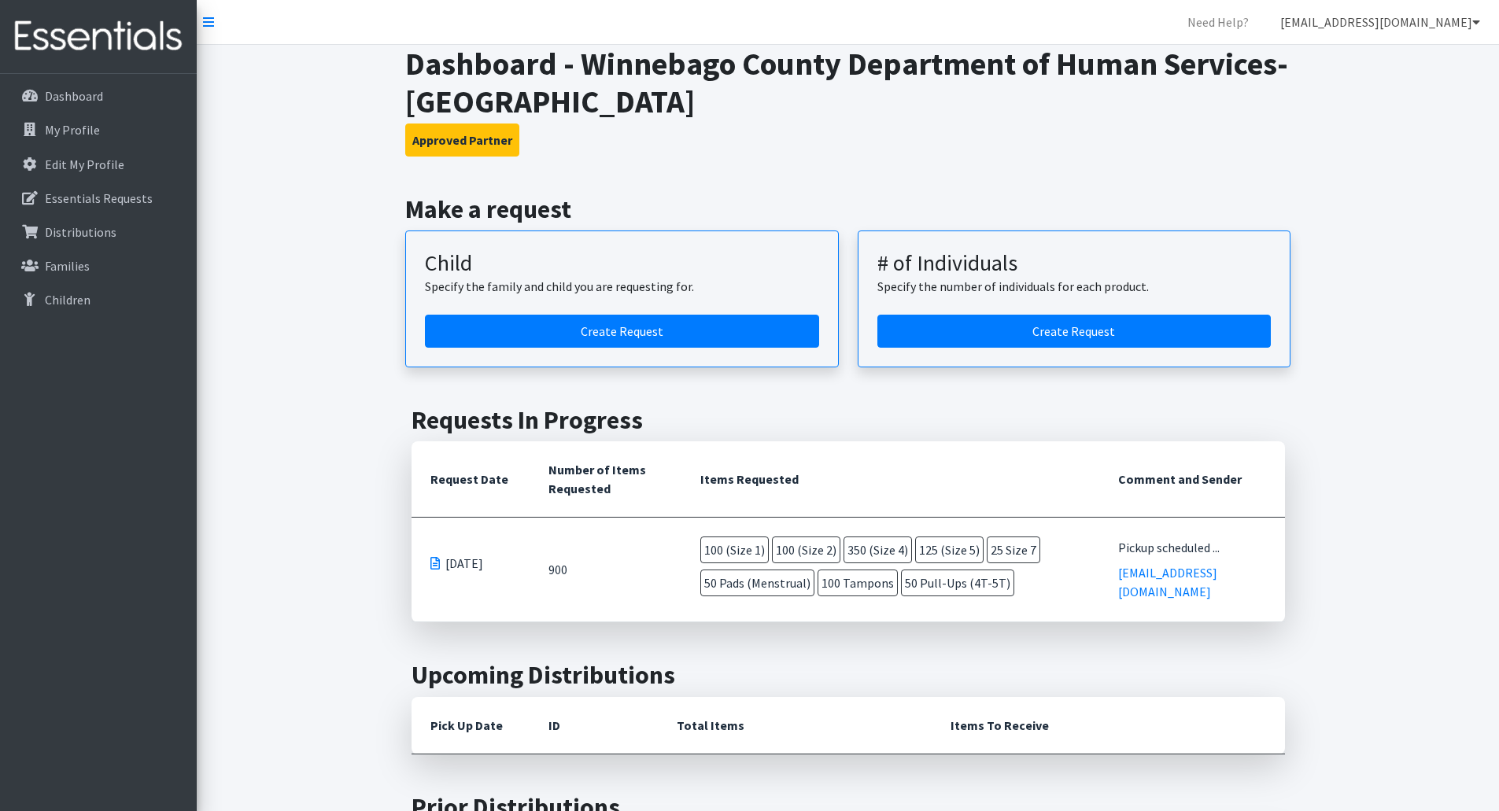
click at [1382, 19] on link "[EMAIL_ADDRESS][DOMAIN_NAME]" at bounding box center [1379, 21] width 225 height 31
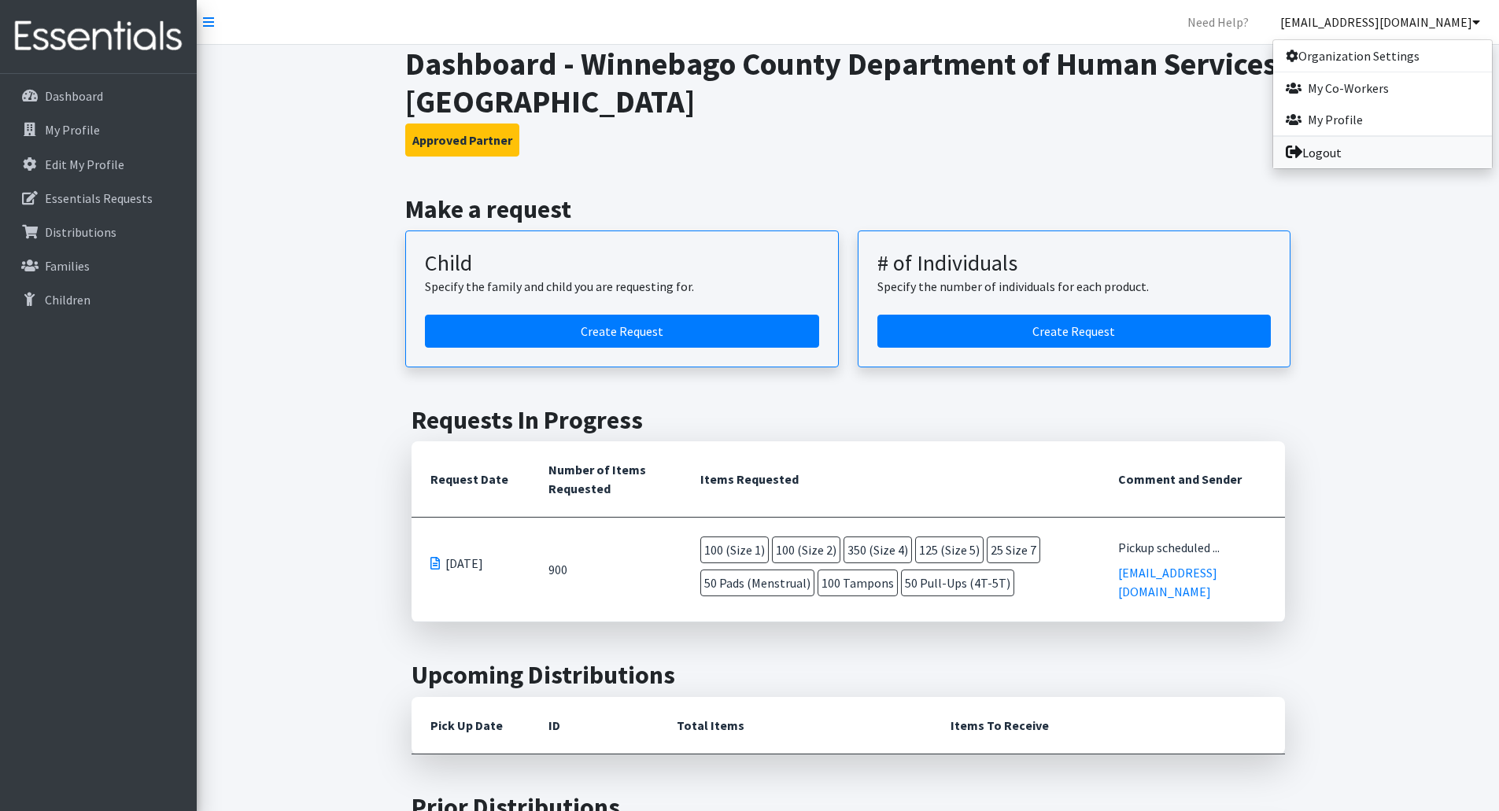
click at [1332, 149] on link "Logout" at bounding box center [1382, 152] width 219 height 31
